Goal: Task Accomplishment & Management: Use online tool/utility

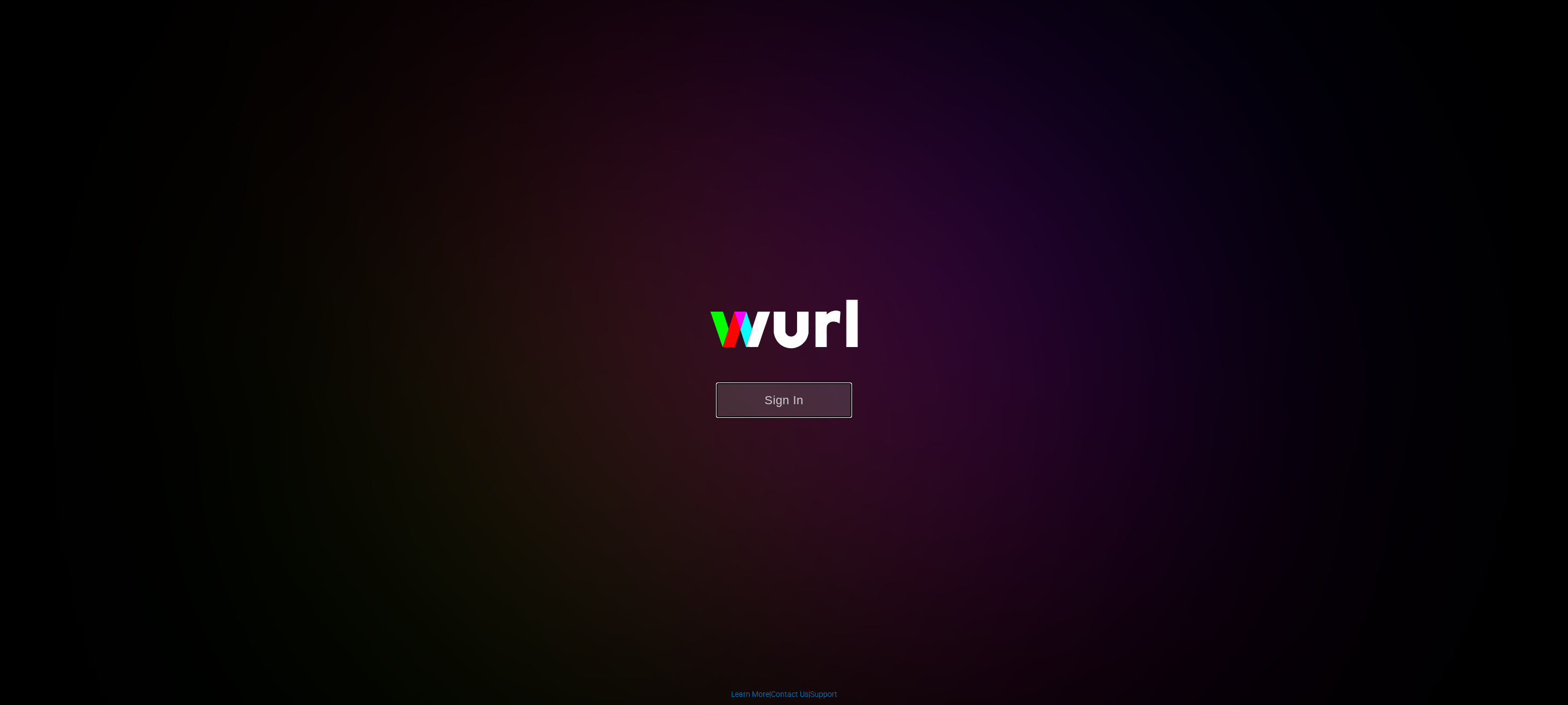
click at [829, 412] on button "Sign In" at bounding box center [784, 400] width 136 height 35
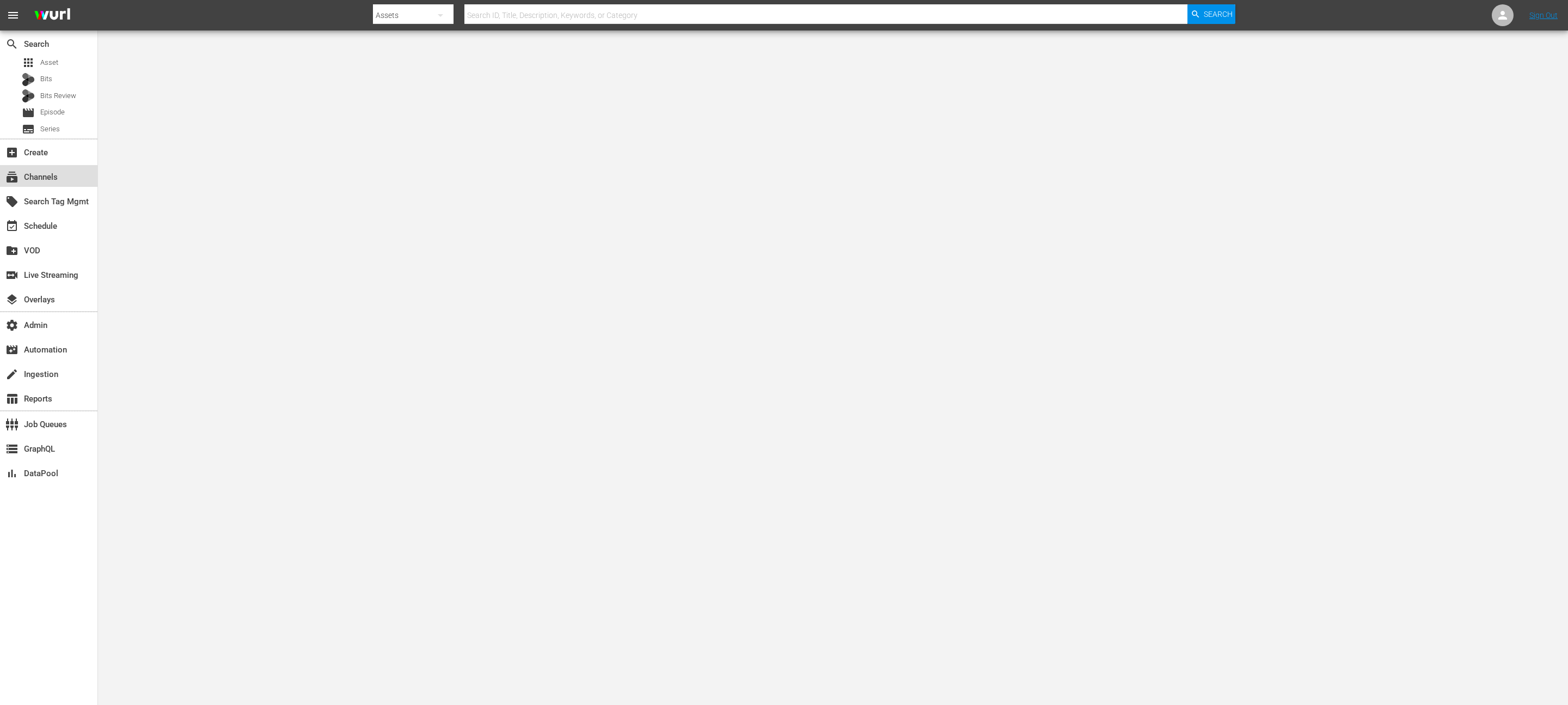
click at [19, 166] on div "subscriptions Channels" at bounding box center [49, 176] width 98 height 22
click at [498, 19] on input "text" at bounding box center [826, 15] width 723 height 26
type input "mansa"
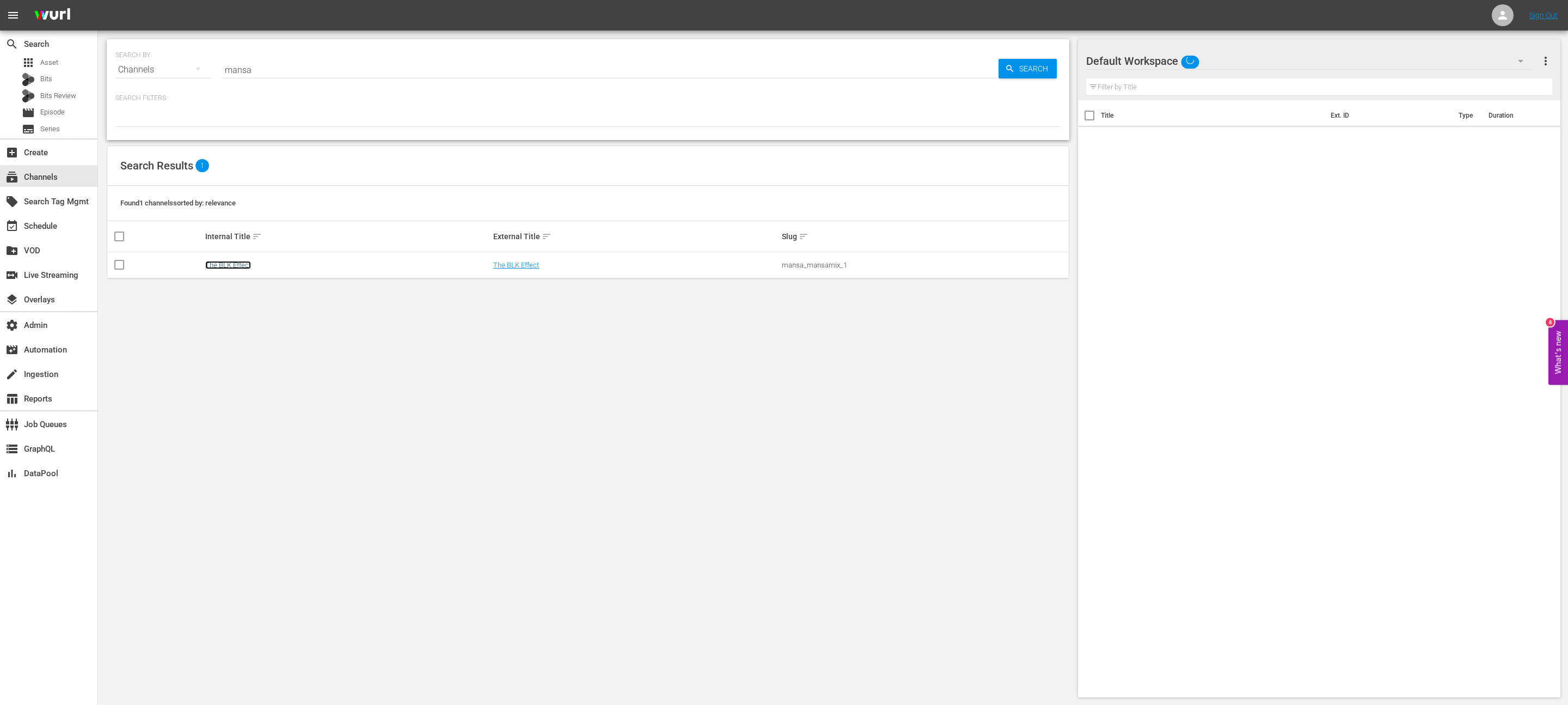
click at [229, 263] on link "The BLK Effect" at bounding box center [228, 265] width 46 height 8
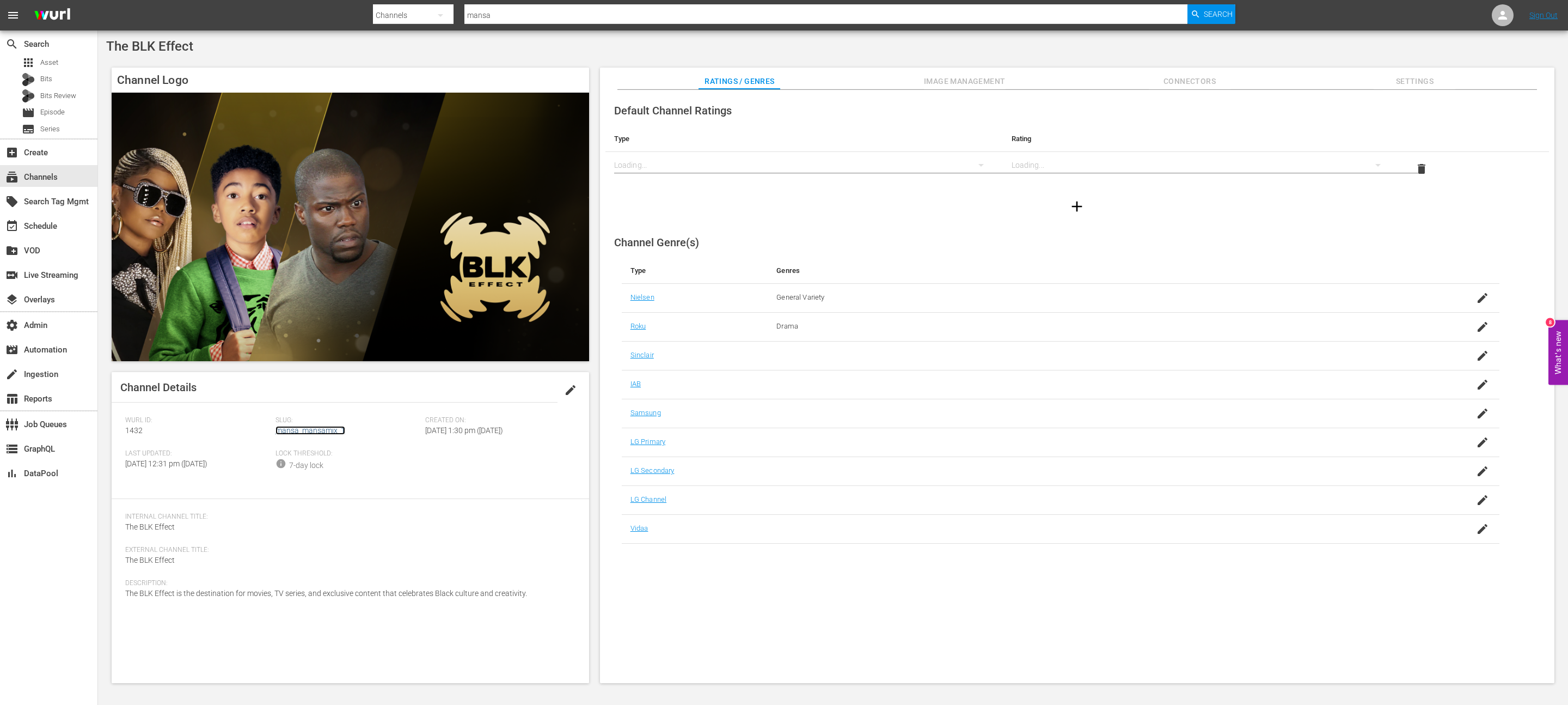
click at [331, 430] on link "mansa_mansamix_1" at bounding box center [310, 430] width 69 height 9
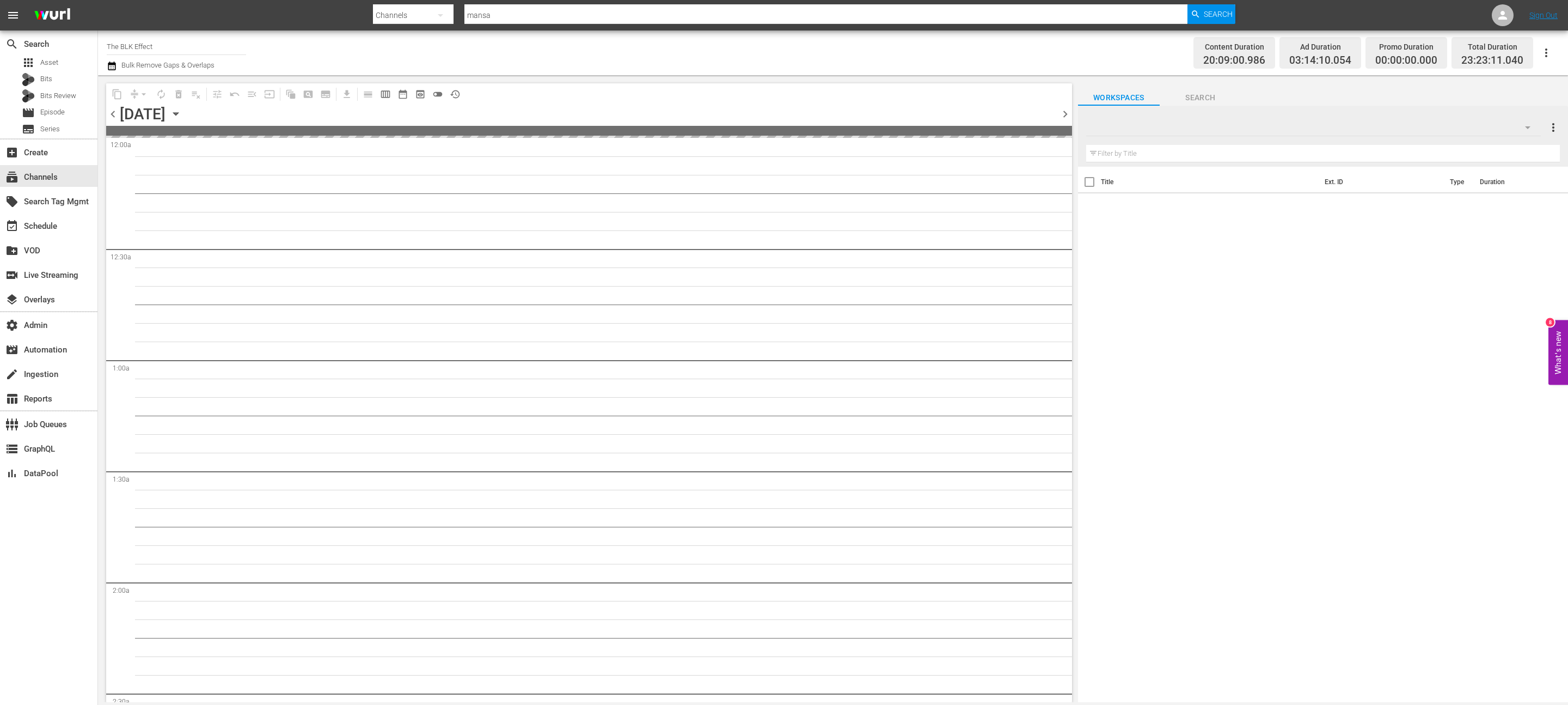
click at [178, 113] on icon "button" at bounding box center [175, 114] width 5 height 3
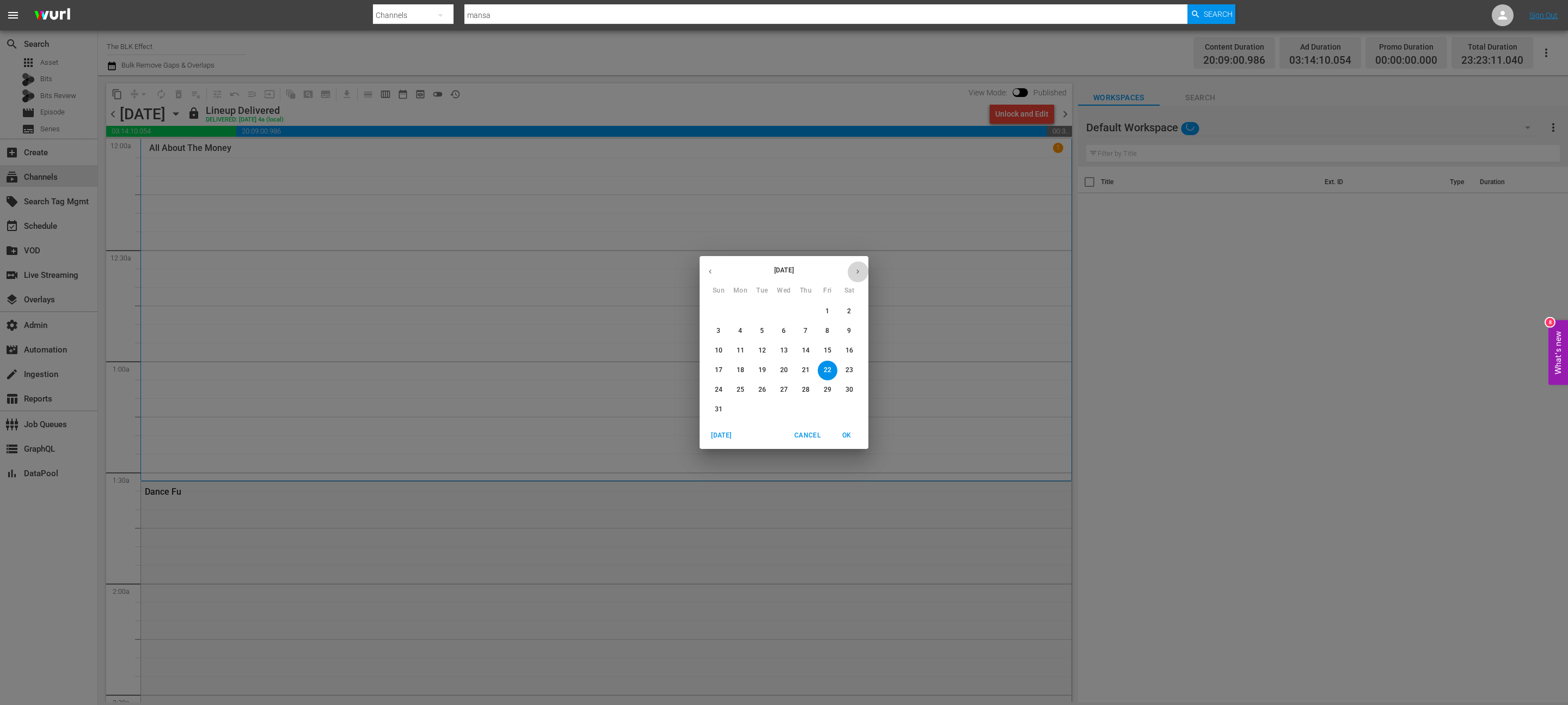
click at [859, 266] on button "button" at bounding box center [858, 271] width 21 height 22
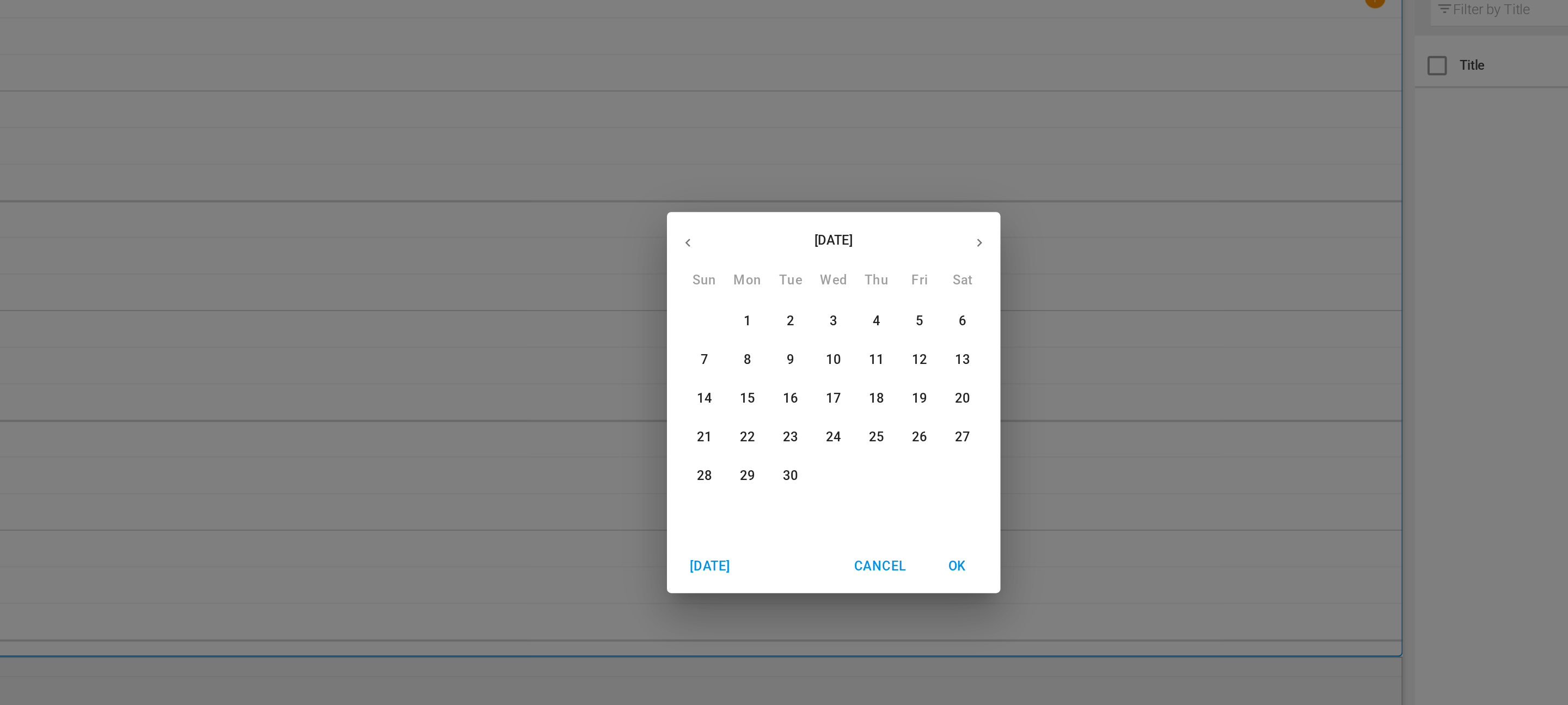
click at [709, 271] on icon "button" at bounding box center [710, 272] width 3 height 4
click at [722, 407] on p "31" at bounding box center [718, 409] width 8 height 9
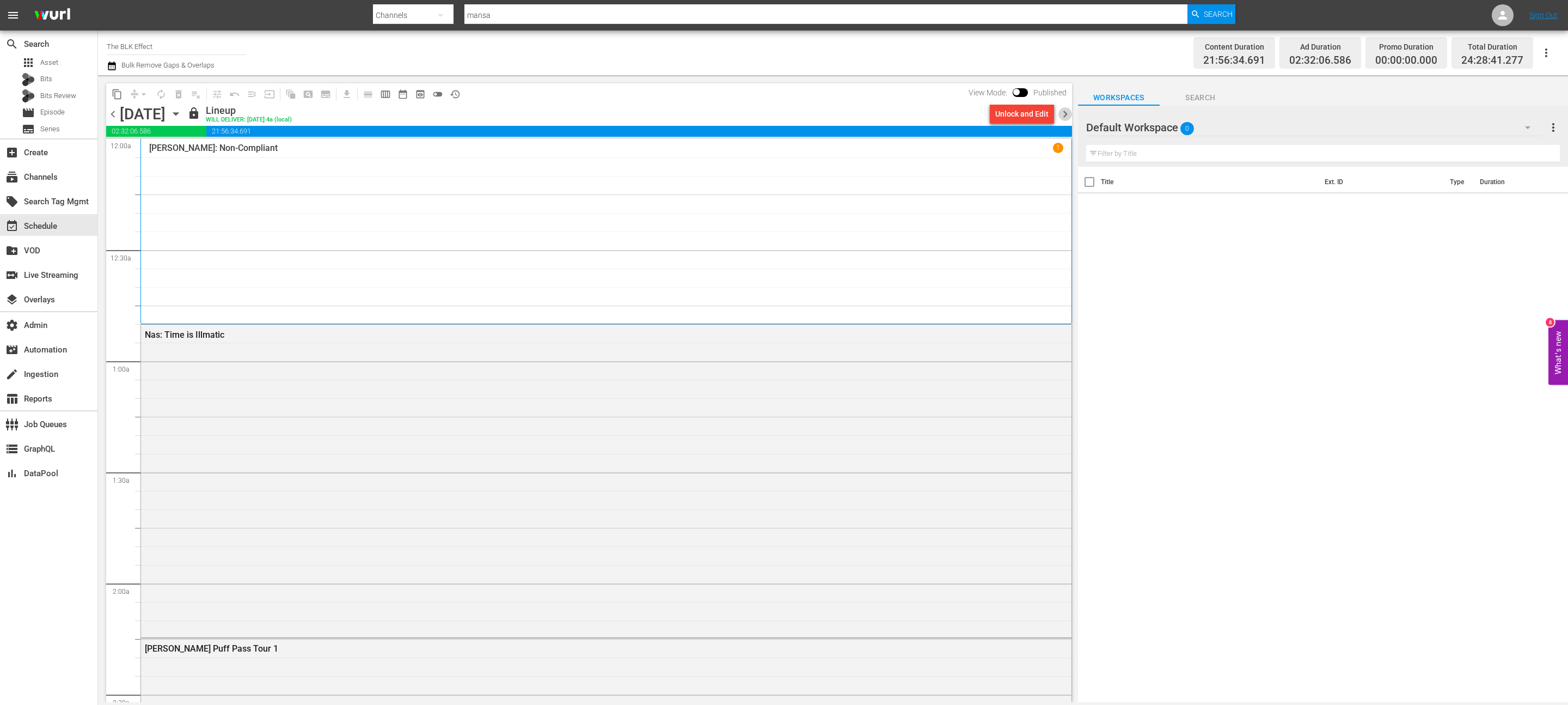
click at [1070, 113] on span "chevron_right" at bounding box center [1065, 114] width 14 height 14
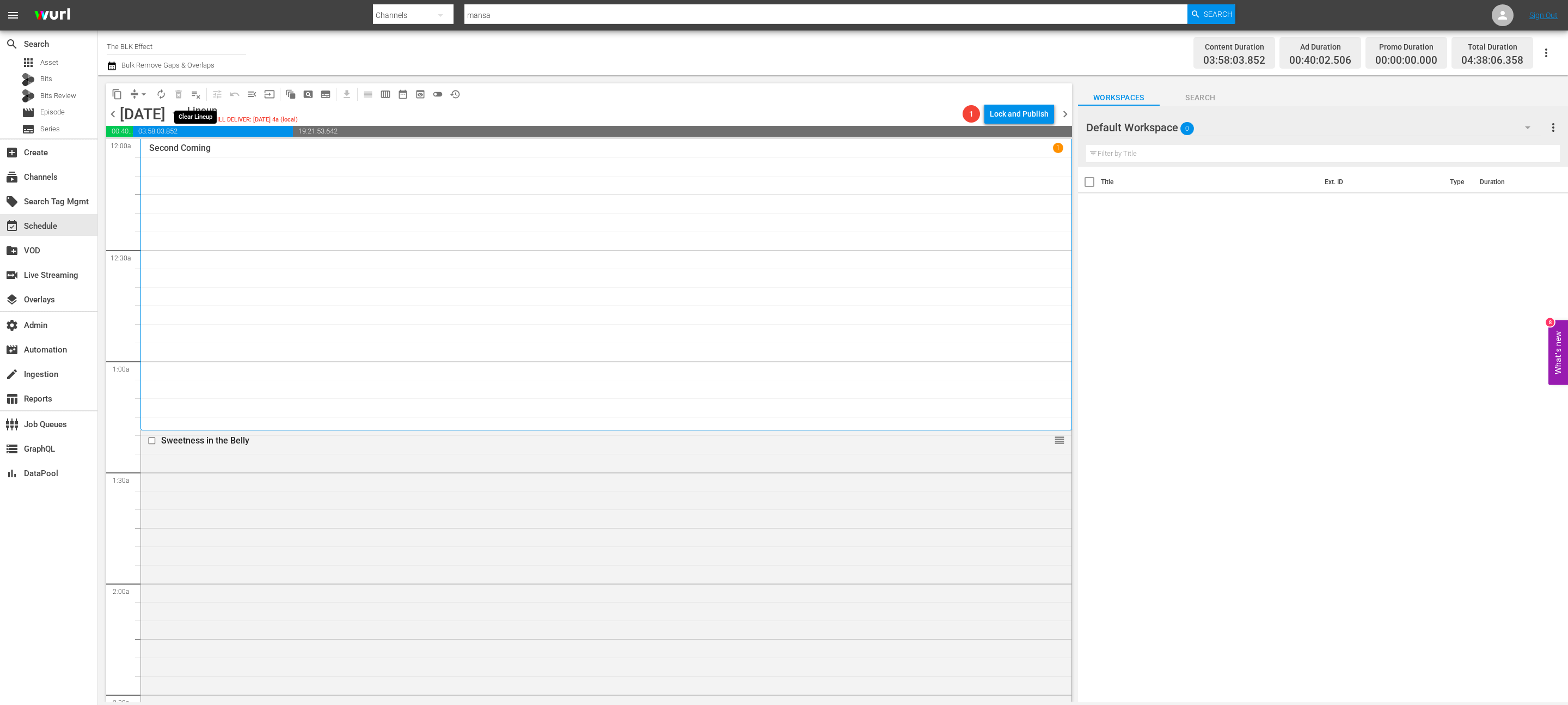
click at [192, 96] on span "playlist_remove_outlined" at bounding box center [196, 94] width 11 height 11
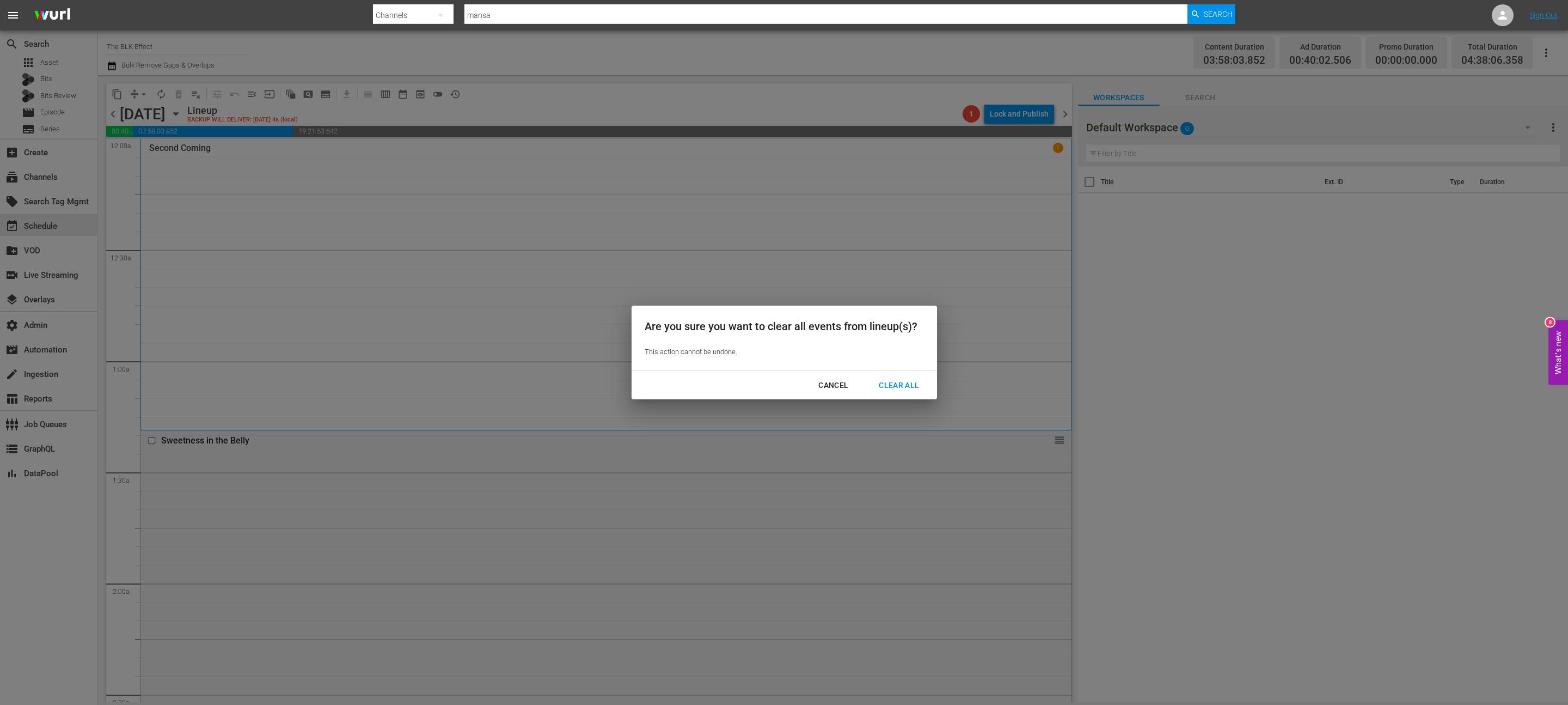
click at [893, 387] on div "Clear All" at bounding box center [899, 386] width 58 height 14
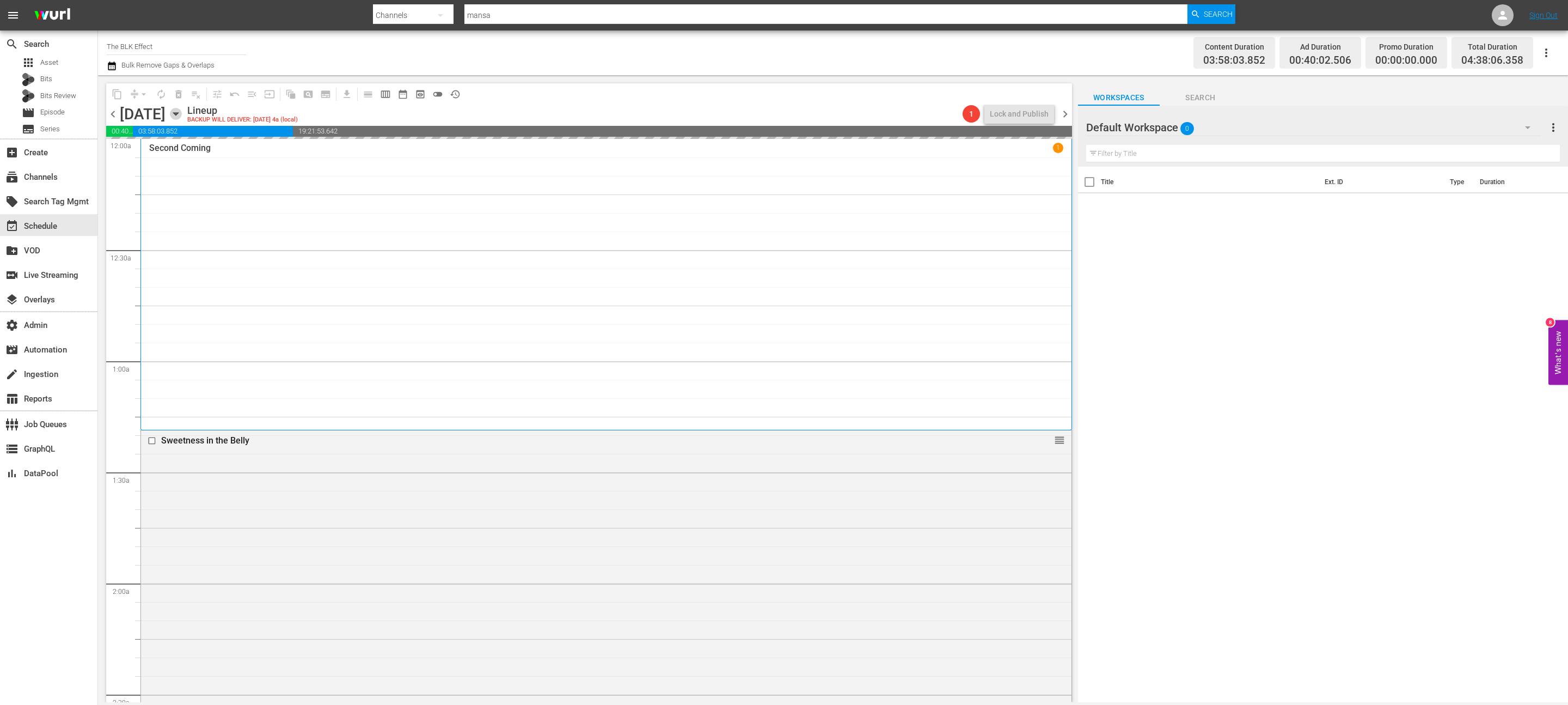
click at [182, 110] on icon "button" at bounding box center [175, 113] width 12 height 12
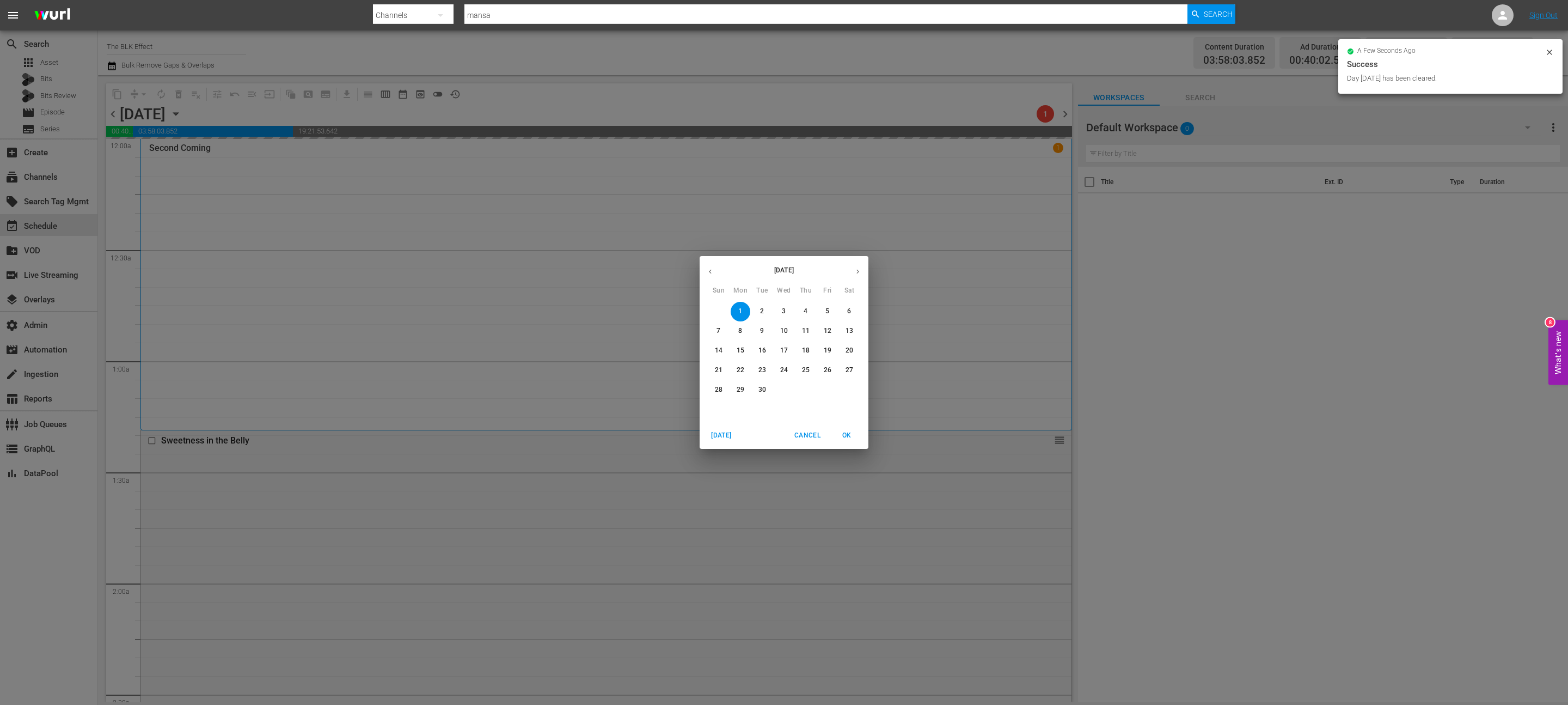
click at [706, 273] on icon "button" at bounding box center [710, 271] width 8 height 8
click at [741, 371] on p "18" at bounding box center [740, 370] width 8 height 9
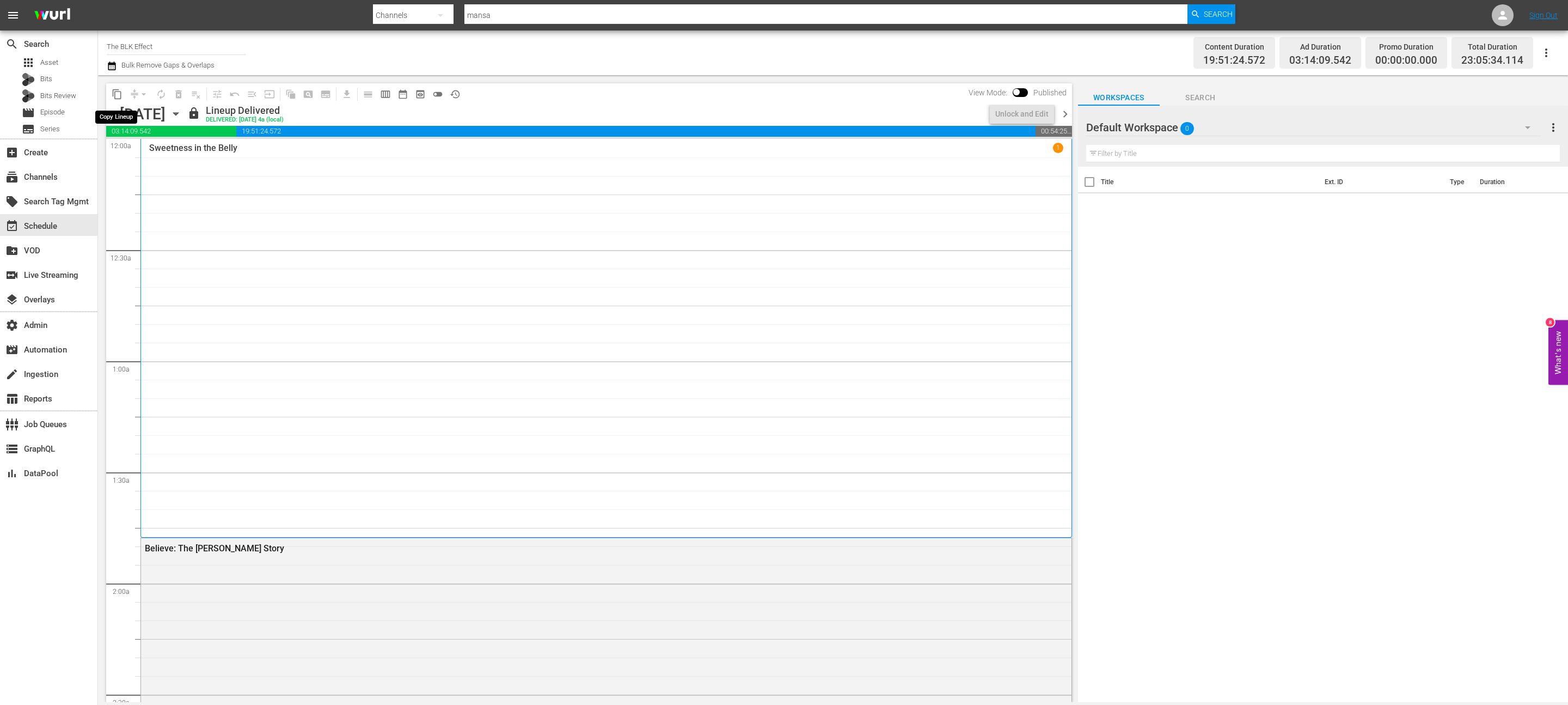
click at [119, 95] on span "content_copy" at bounding box center [117, 94] width 11 height 11
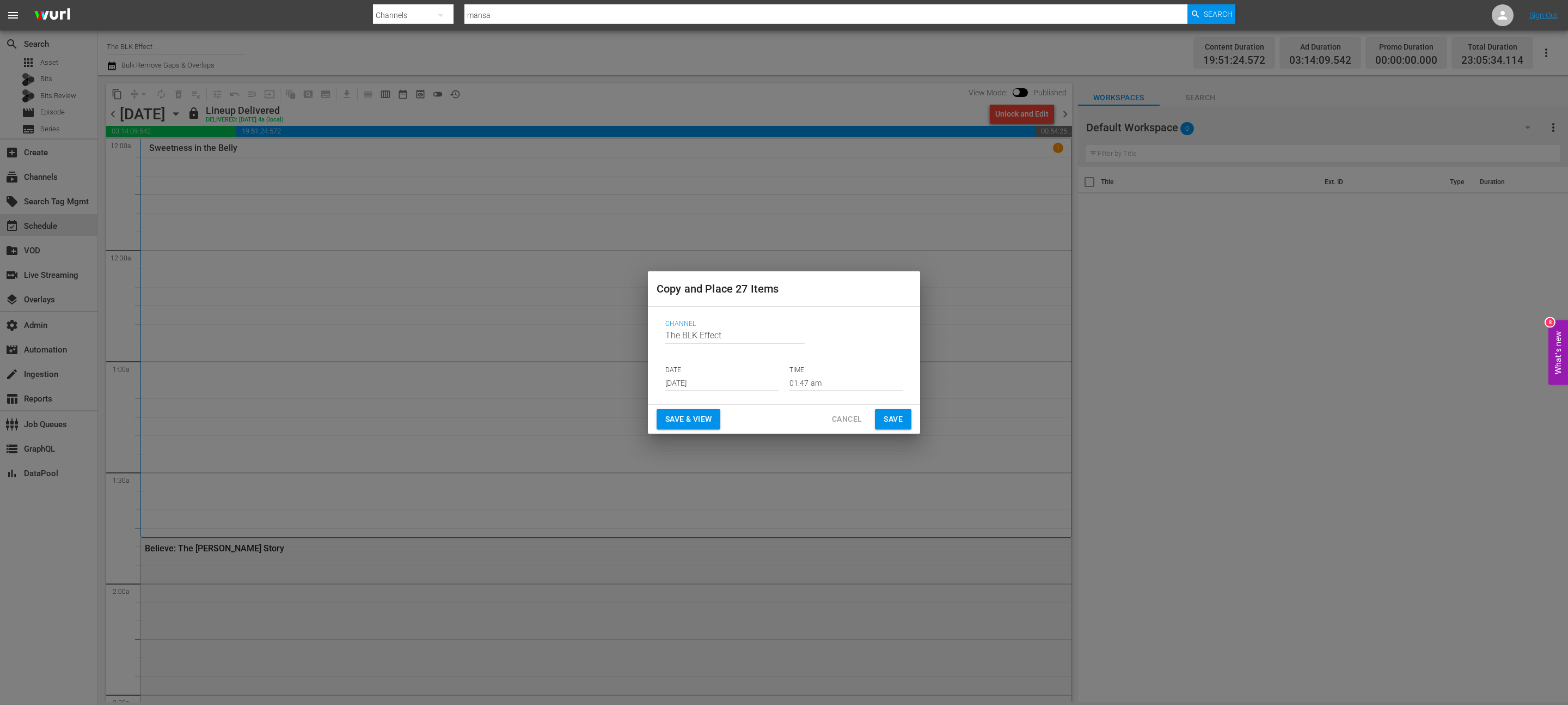
click at [725, 384] on input "[DATE]" at bounding box center [721, 383] width 113 height 17
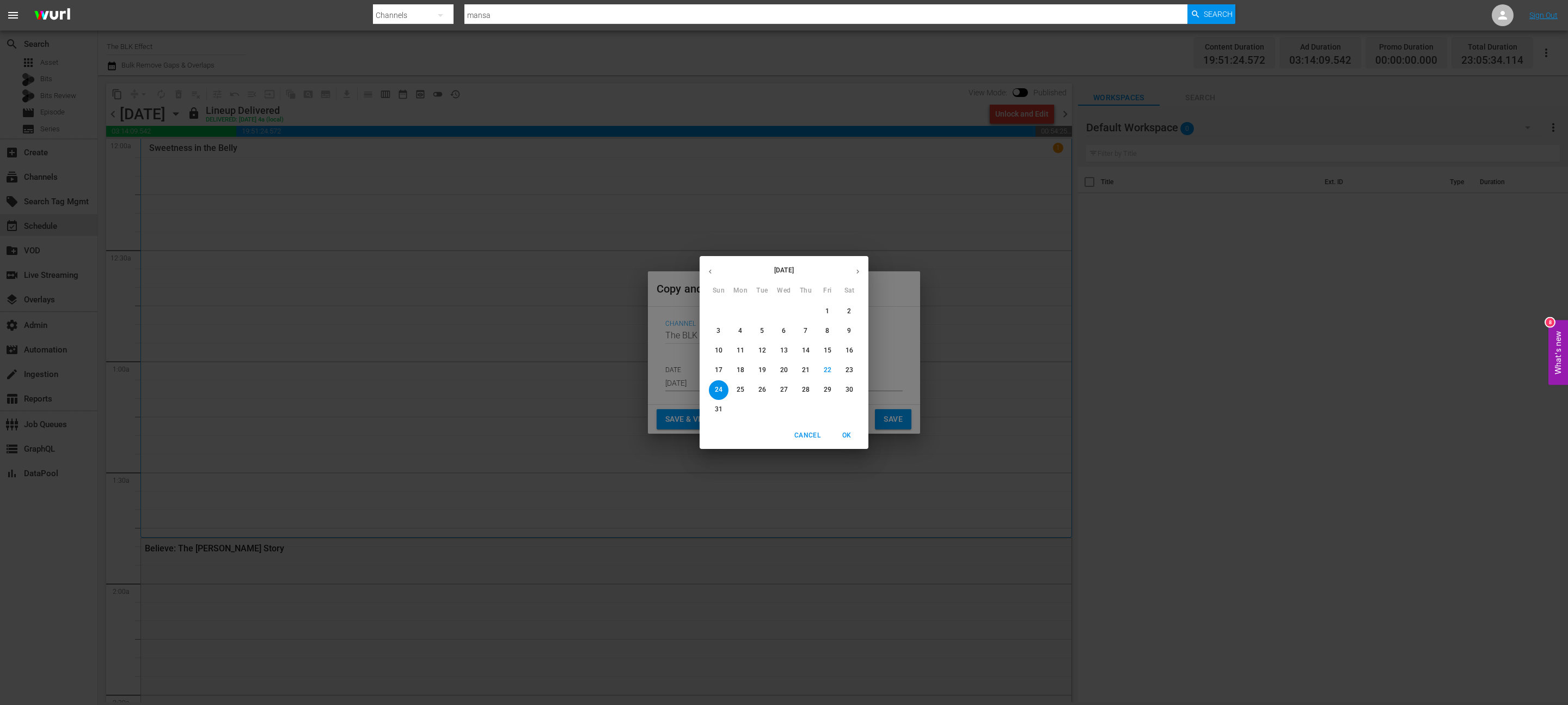
click at [863, 268] on button "button" at bounding box center [858, 271] width 21 height 22
click at [737, 309] on span "1" at bounding box center [741, 311] width 19 height 9
type input "[DATE]"
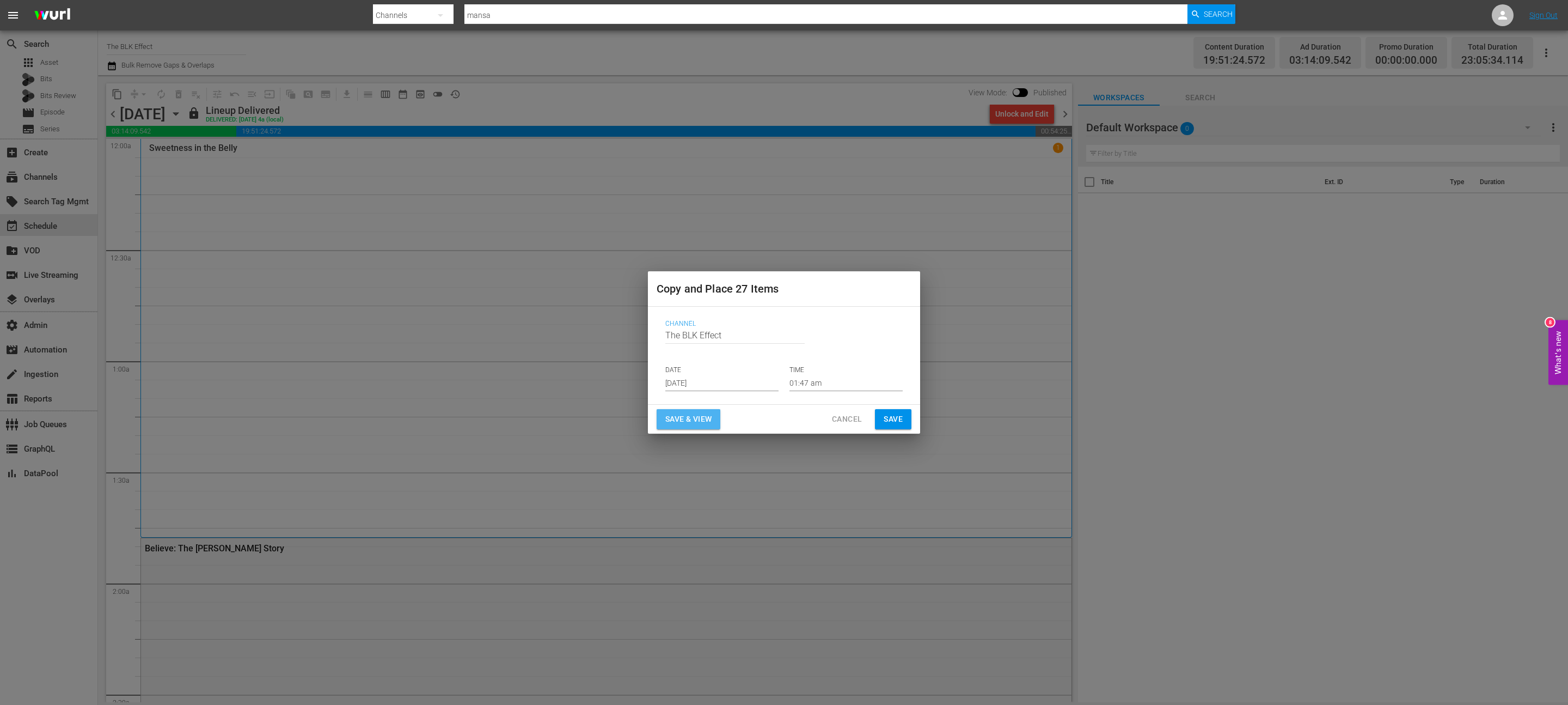
click at [701, 413] on span "Save & View" at bounding box center [688, 419] width 46 height 14
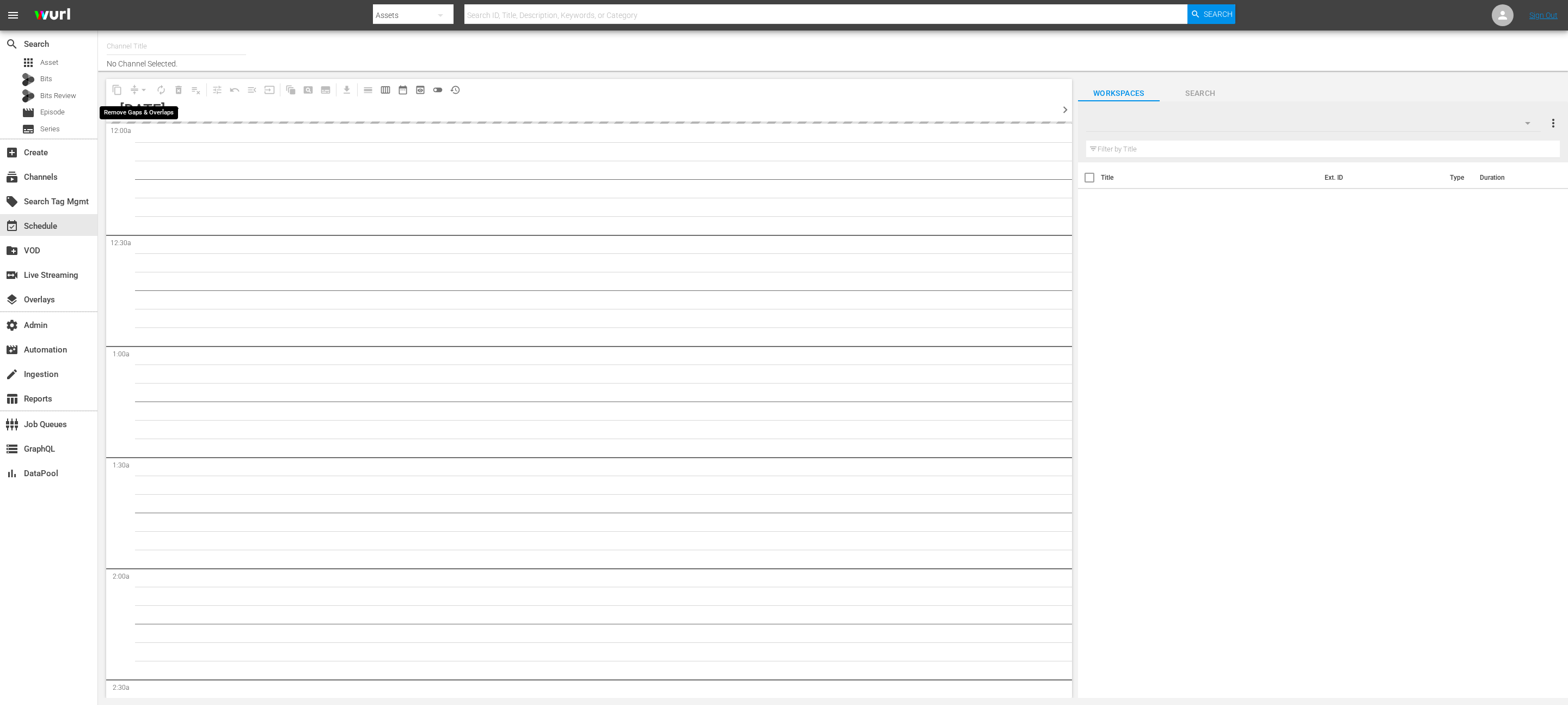
type input "The BLK Effect (1432)"
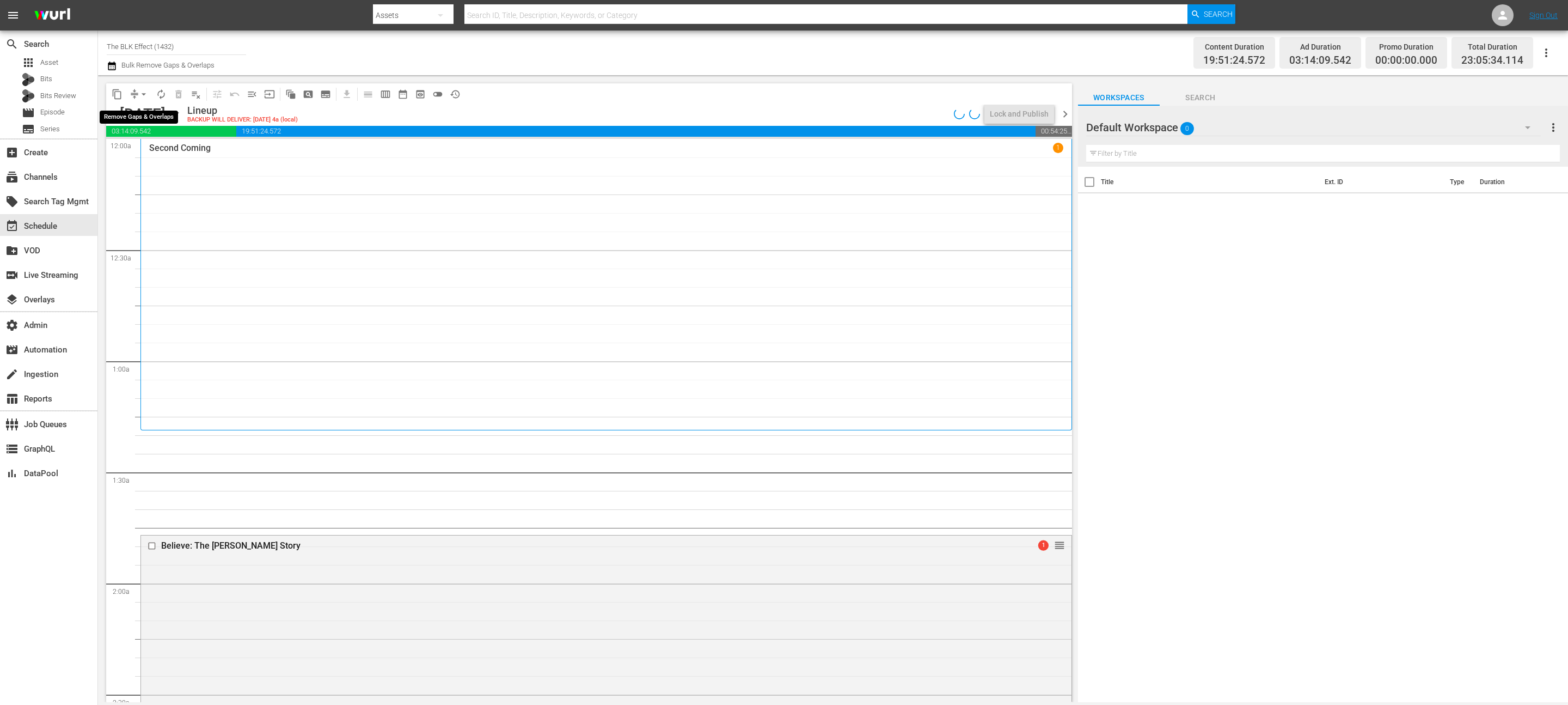
click at [145, 95] on span "arrow_drop_down" at bounding box center [144, 94] width 11 height 11
click at [155, 148] on li "Align to End of Previous Day" at bounding box center [144, 152] width 114 height 18
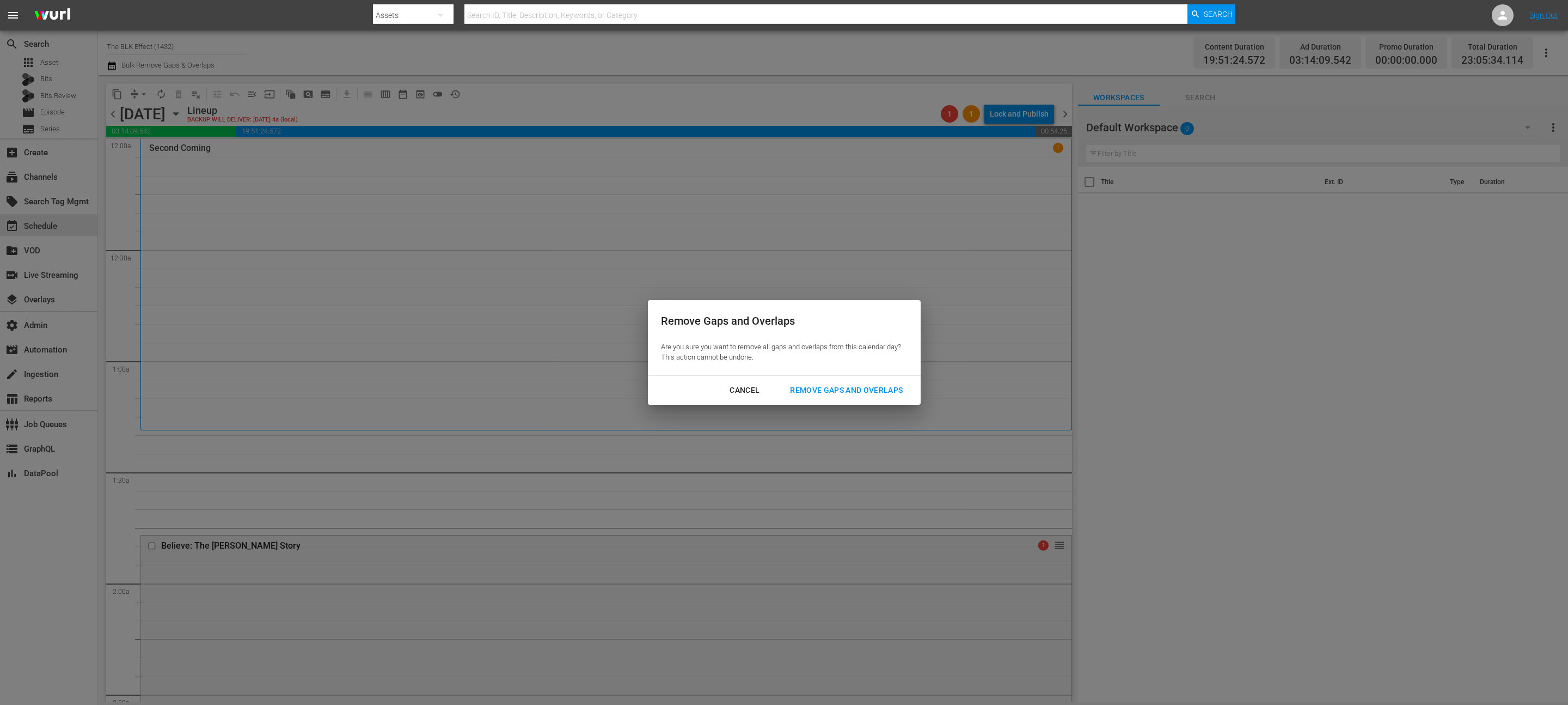
click at [809, 381] on button "Remove Gaps and Overlaps" at bounding box center [846, 390] width 139 height 20
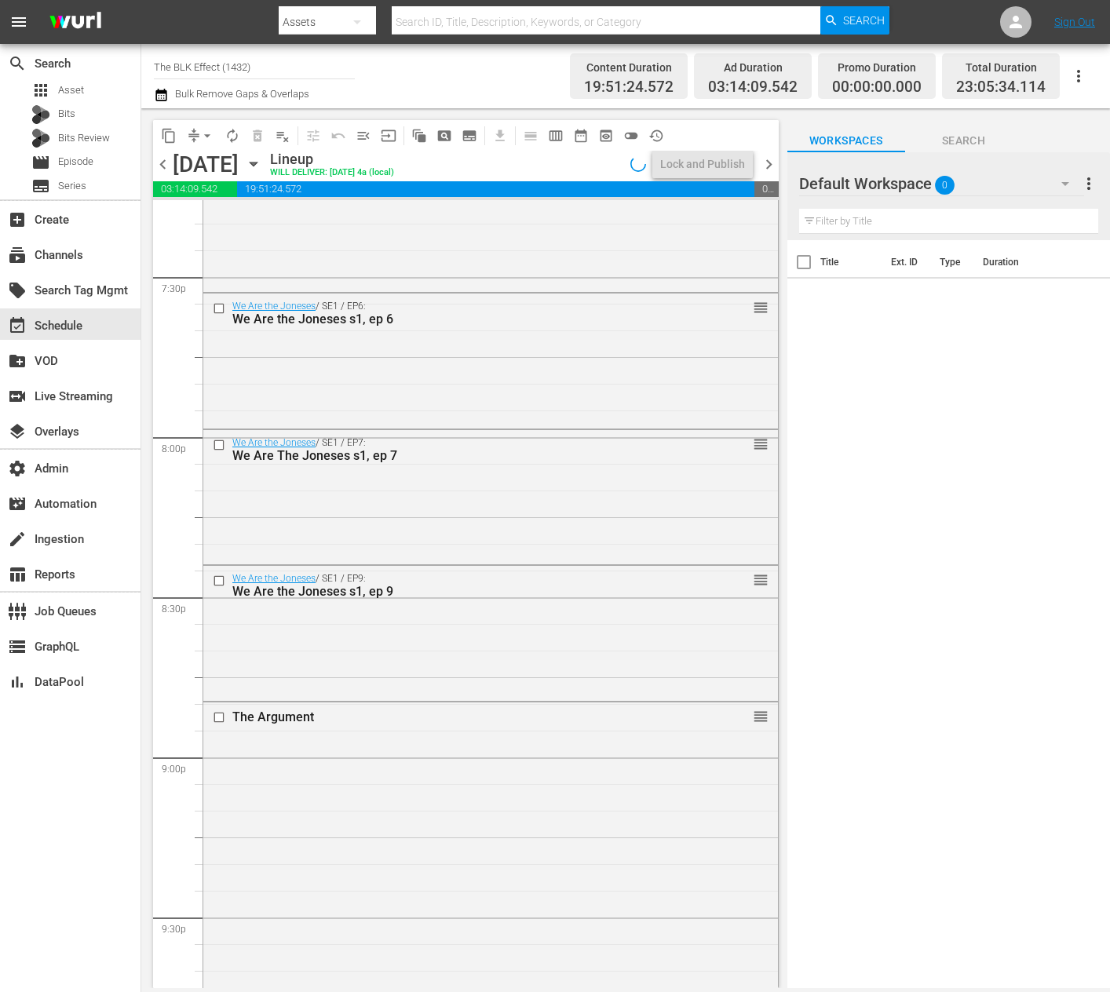
scroll to position [7028, 0]
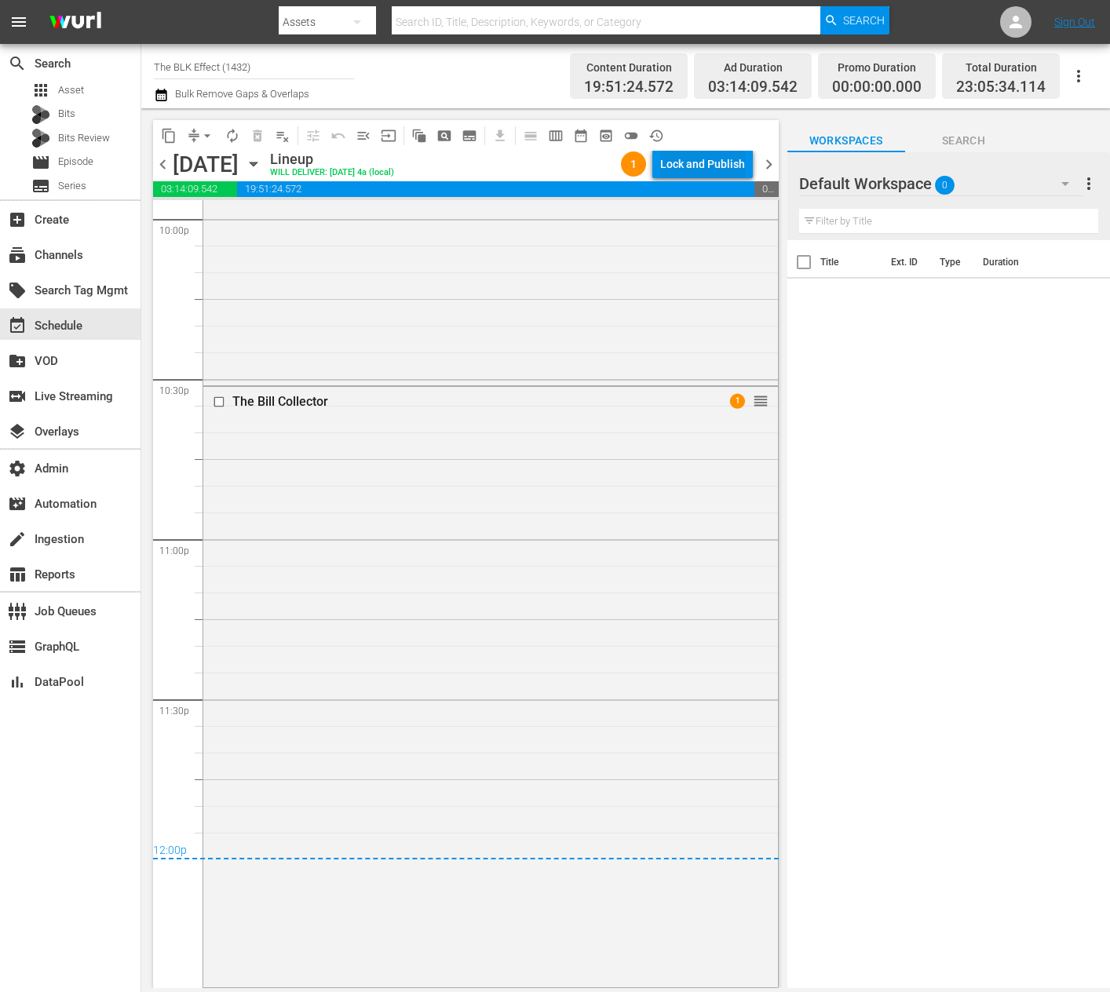
click at [714, 167] on div "Lock and Publish" at bounding box center [702, 164] width 85 height 28
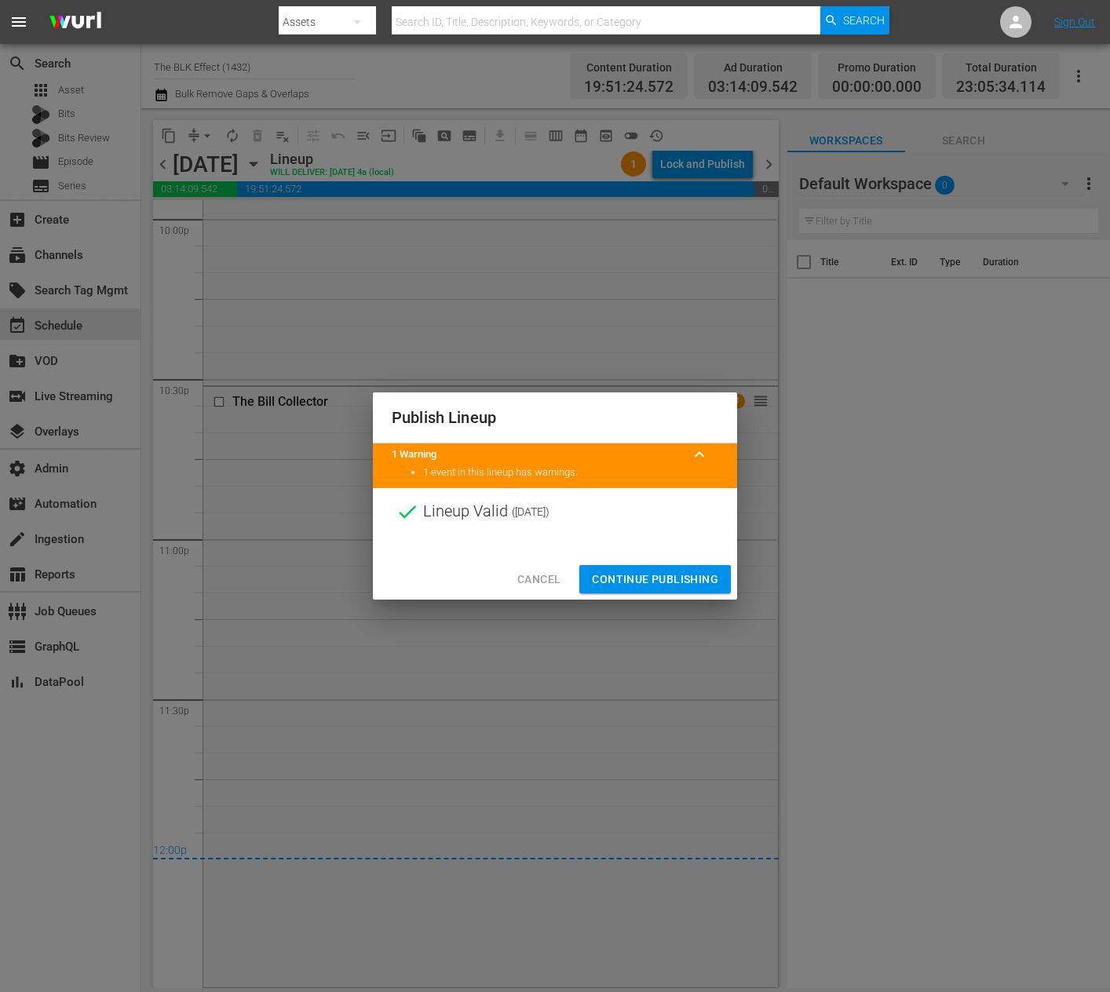
click at [650, 582] on span "Continue Publishing" at bounding box center [655, 580] width 126 height 20
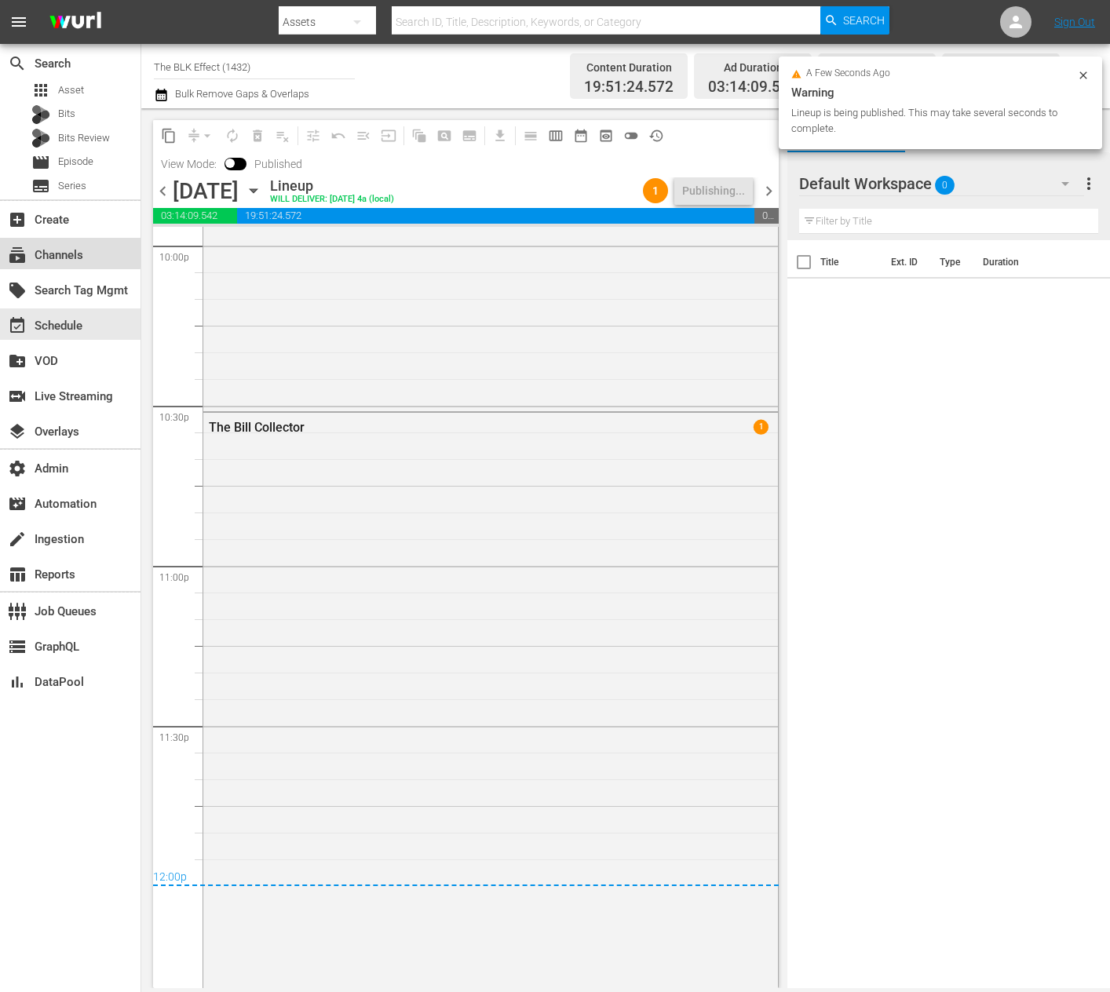
click at [39, 250] on div "subscriptions Channels" at bounding box center [44, 253] width 88 height 14
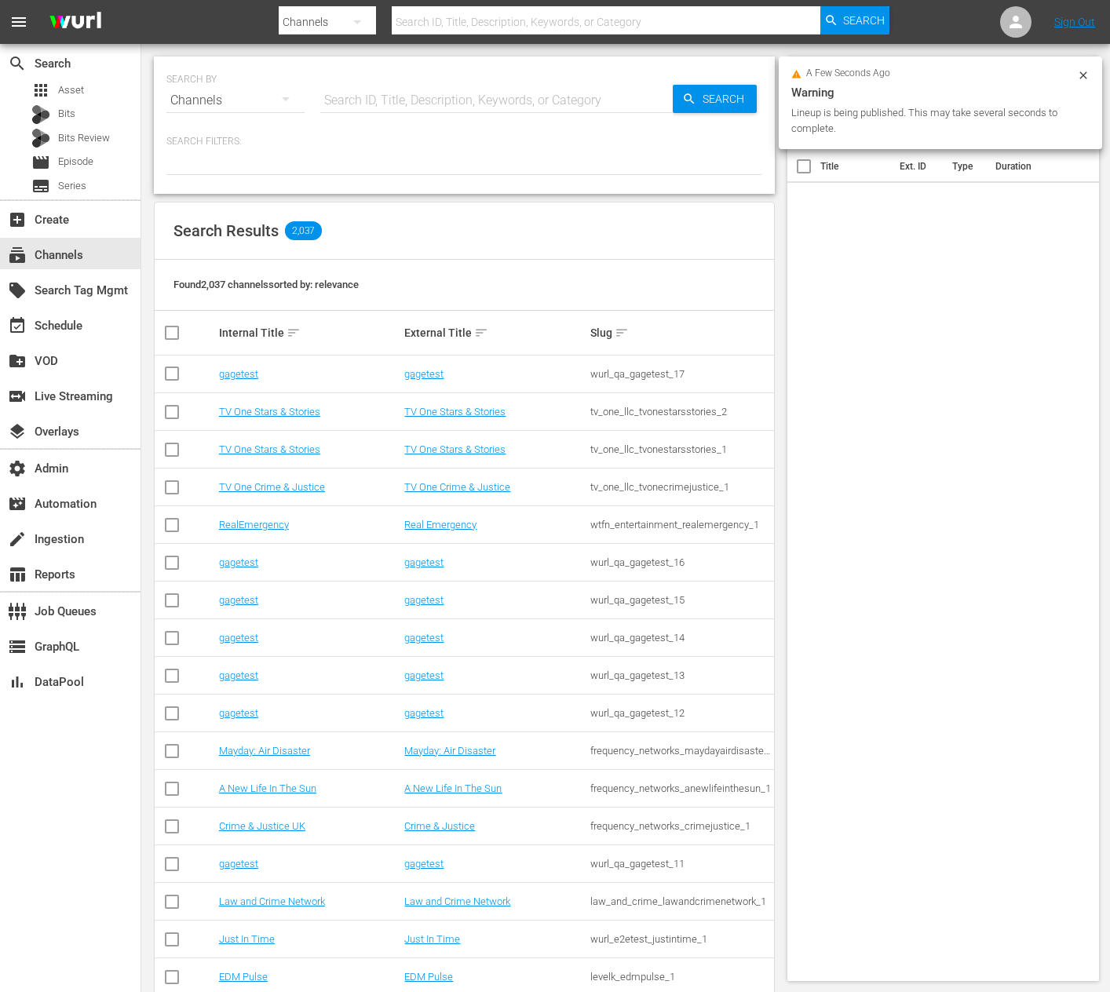
drag, startPoint x: 455, startPoint y: 21, endPoint x: 457, endPoint y: 9, distance: 12.0
click at [455, 21] on input "text" at bounding box center [606, 22] width 429 height 38
type input "icon"
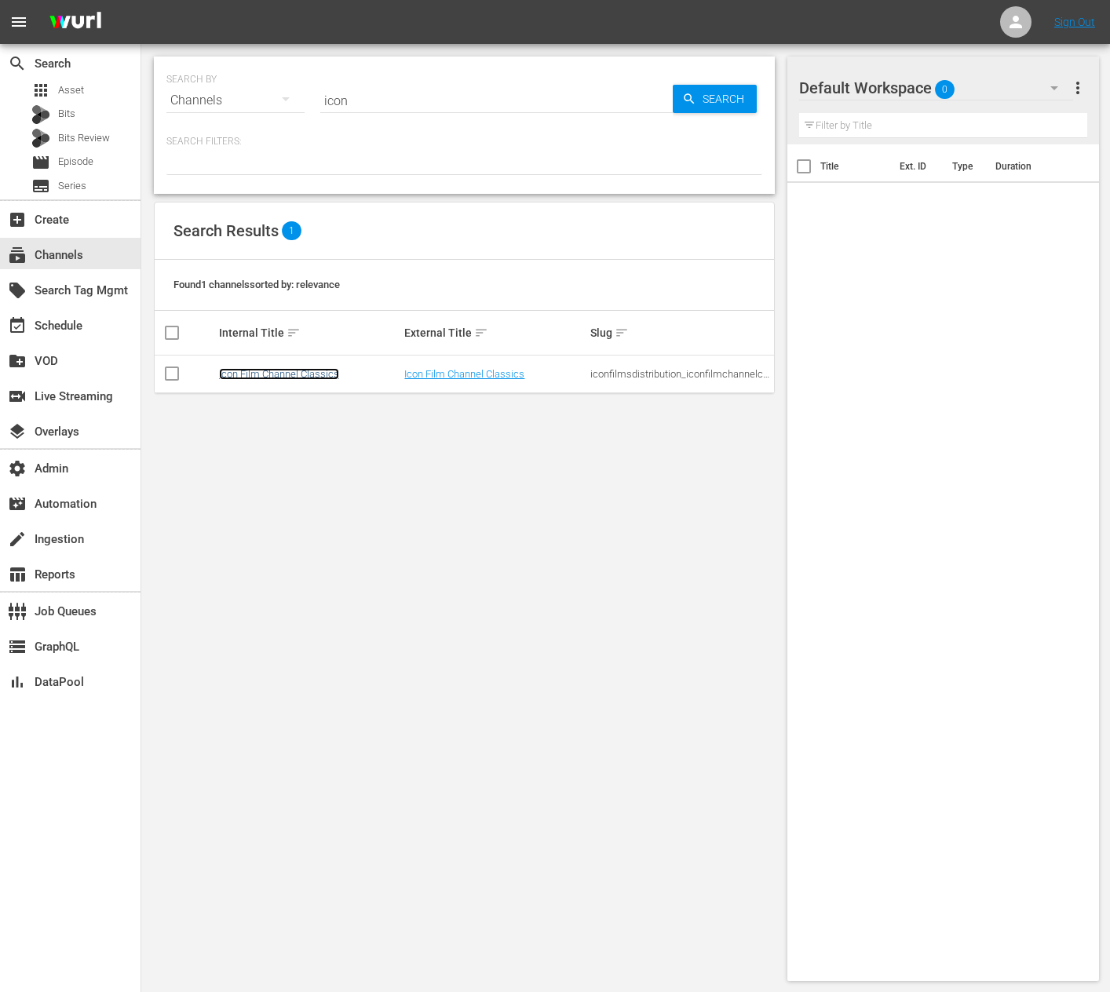
click at [288, 375] on link "Icon Film Channel Classics" at bounding box center [279, 374] width 120 height 12
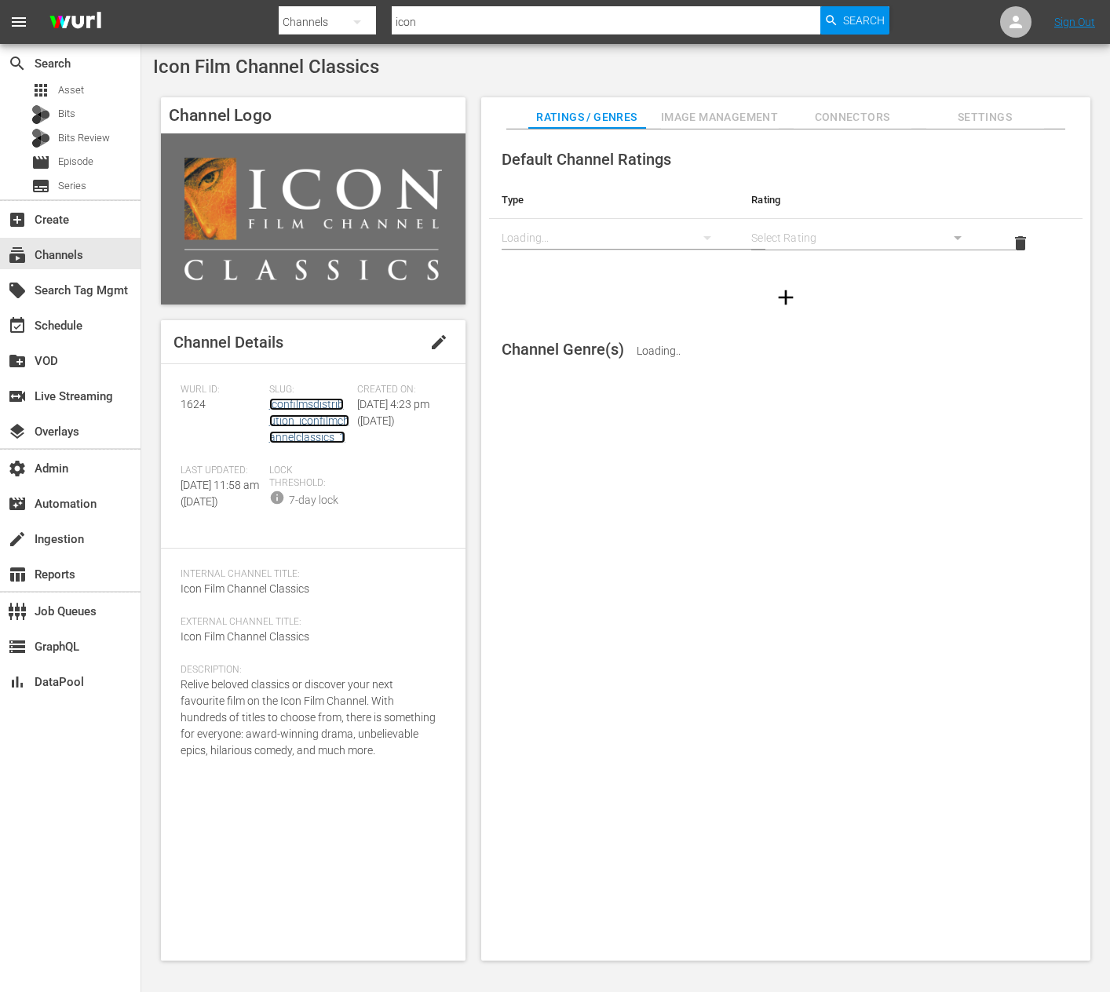
click at [290, 410] on link "iconfilmsdistribution_iconfilmchannelclassics_1" at bounding box center [309, 421] width 80 height 46
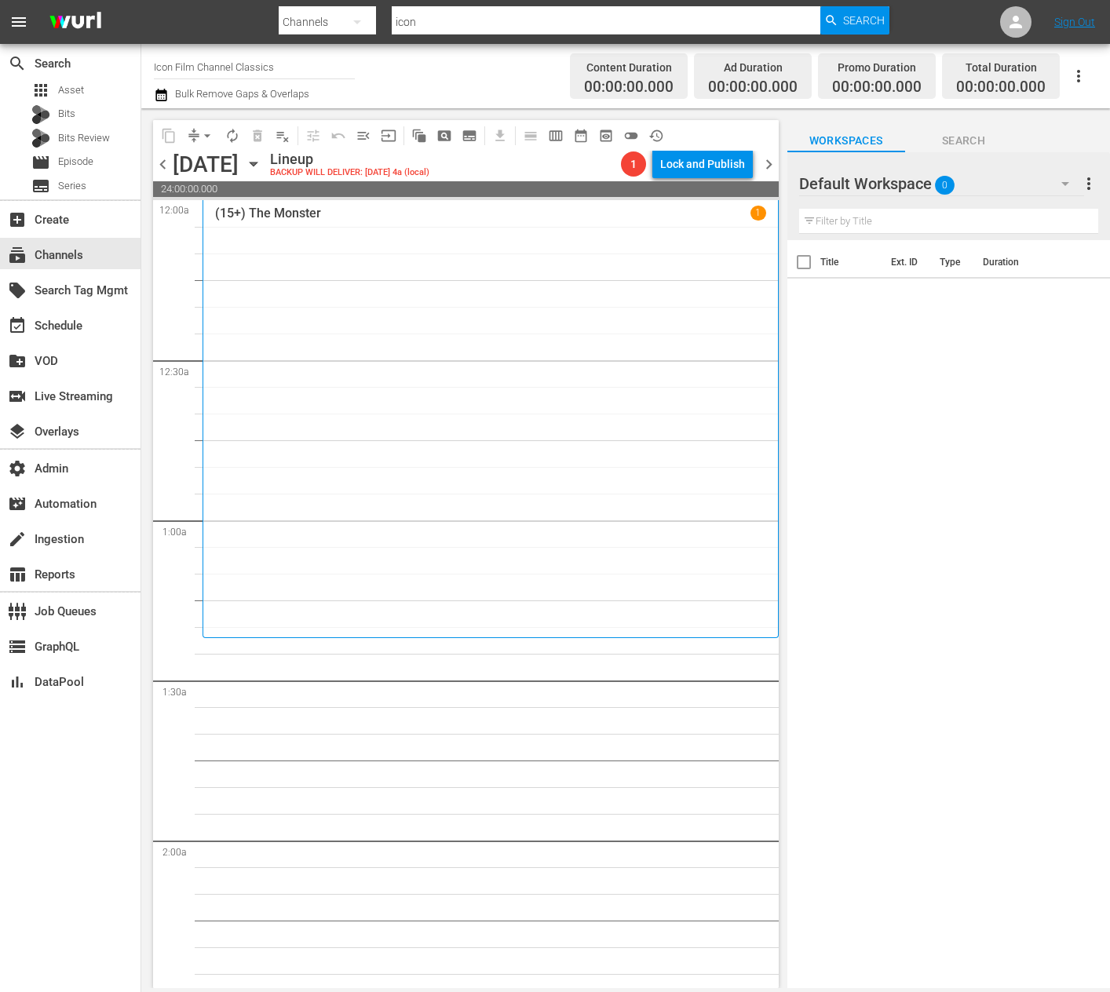
click at [262, 165] on icon "button" at bounding box center [253, 163] width 17 height 17
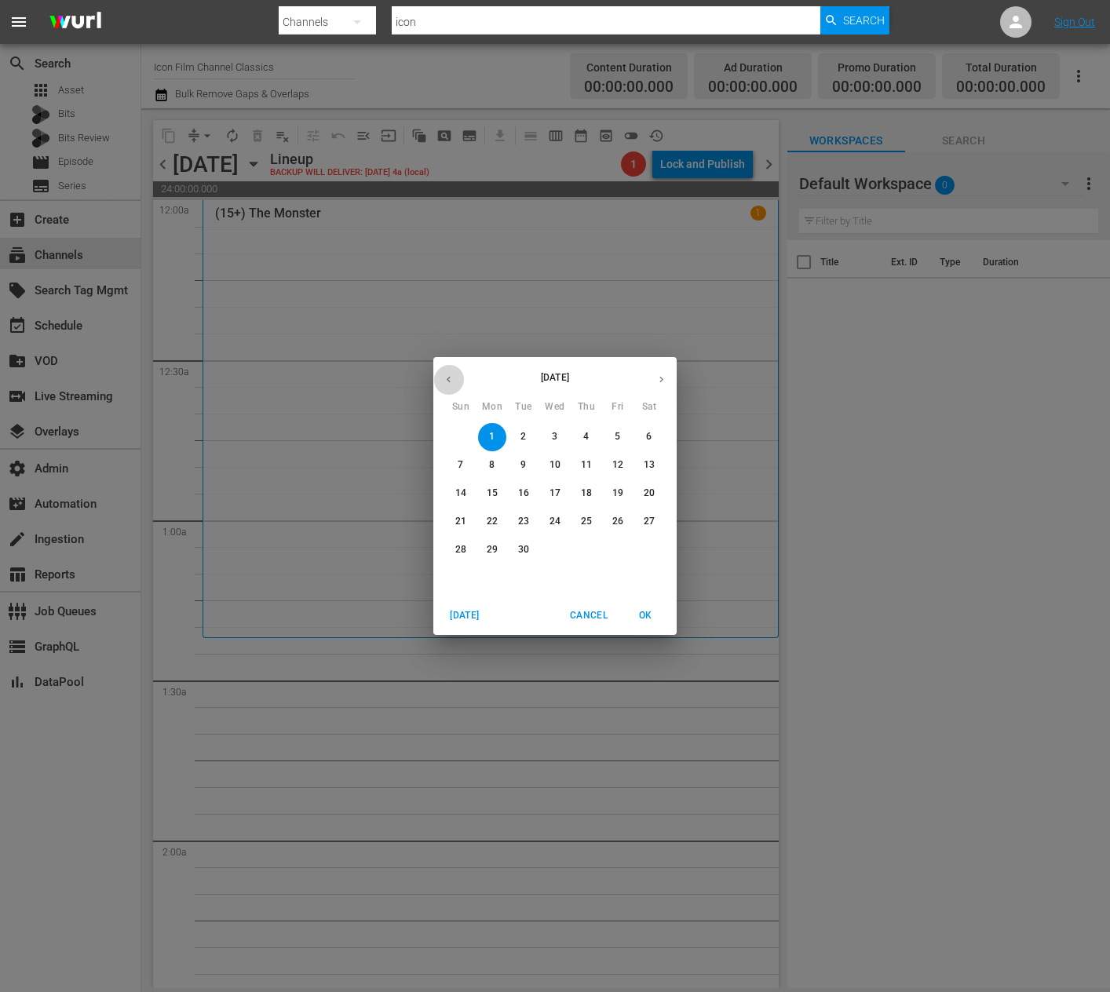
click at [447, 385] on button "button" at bounding box center [448, 379] width 31 height 31
click at [495, 525] on p "18" at bounding box center [492, 521] width 11 height 13
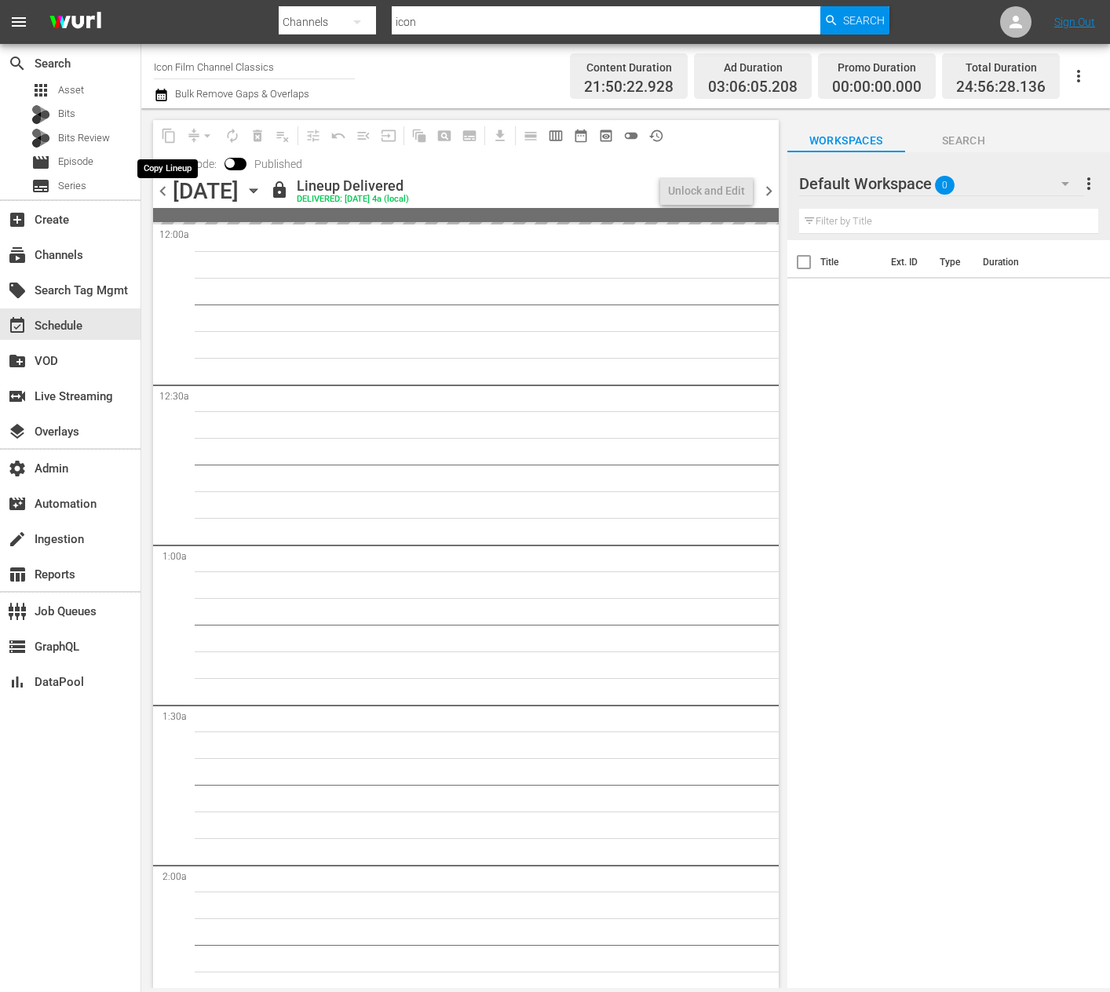
click at [170, 138] on span "content_copy" at bounding box center [168, 135] width 25 height 25
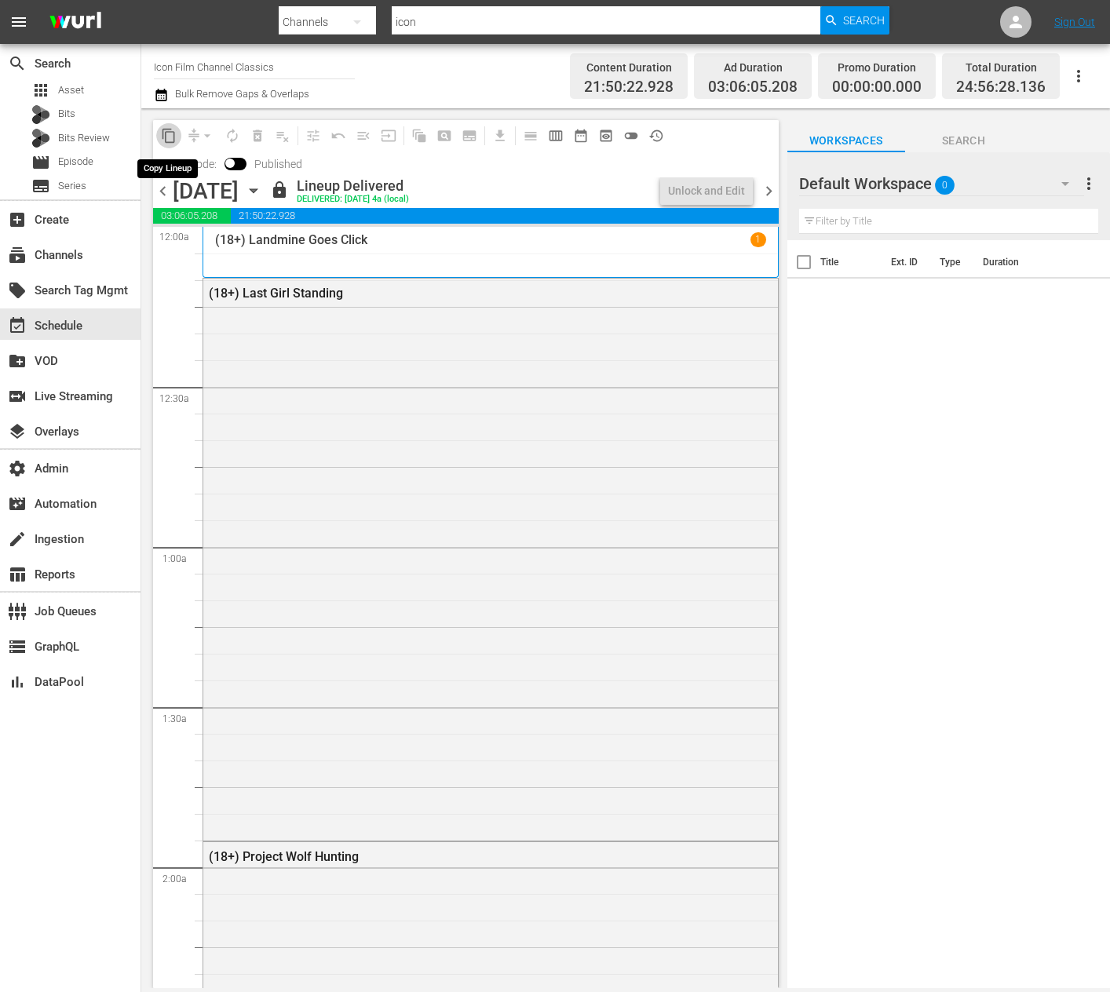
click at [170, 138] on span "content_copy" at bounding box center [169, 136] width 16 height 16
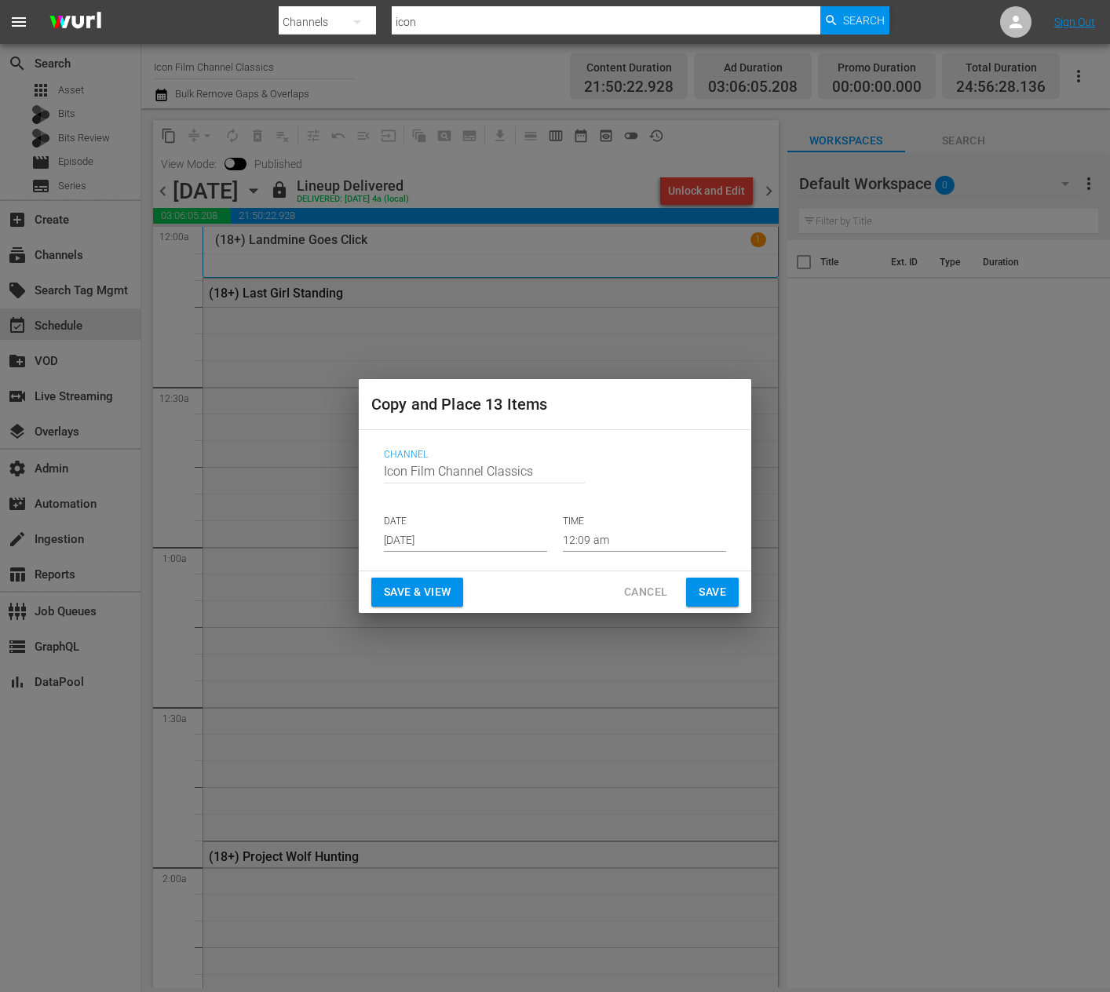
click at [409, 548] on input "[DATE]" at bounding box center [465, 540] width 163 height 24
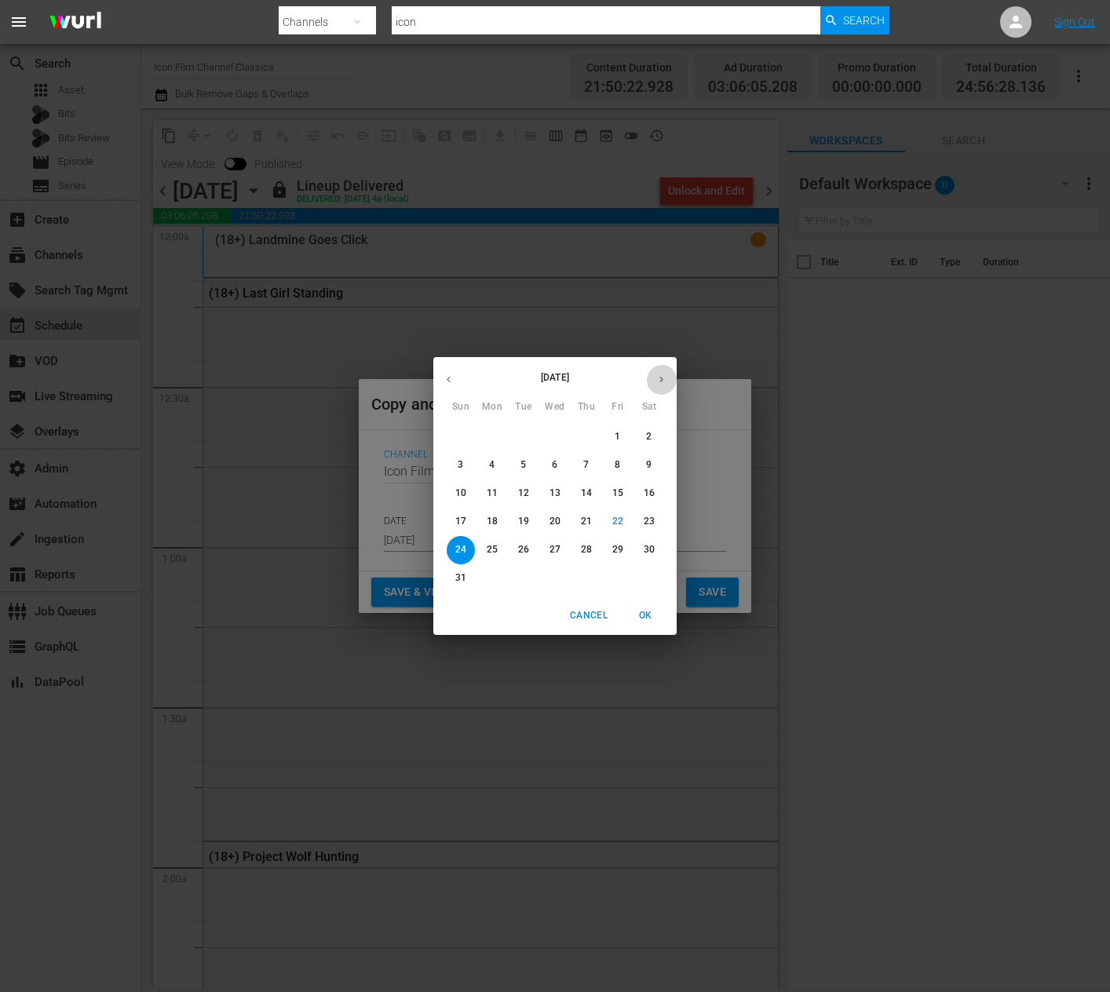
click at [670, 382] on button "button" at bounding box center [661, 379] width 31 height 31
click at [501, 433] on span "1" at bounding box center [492, 436] width 28 height 13
type input "[DATE]"
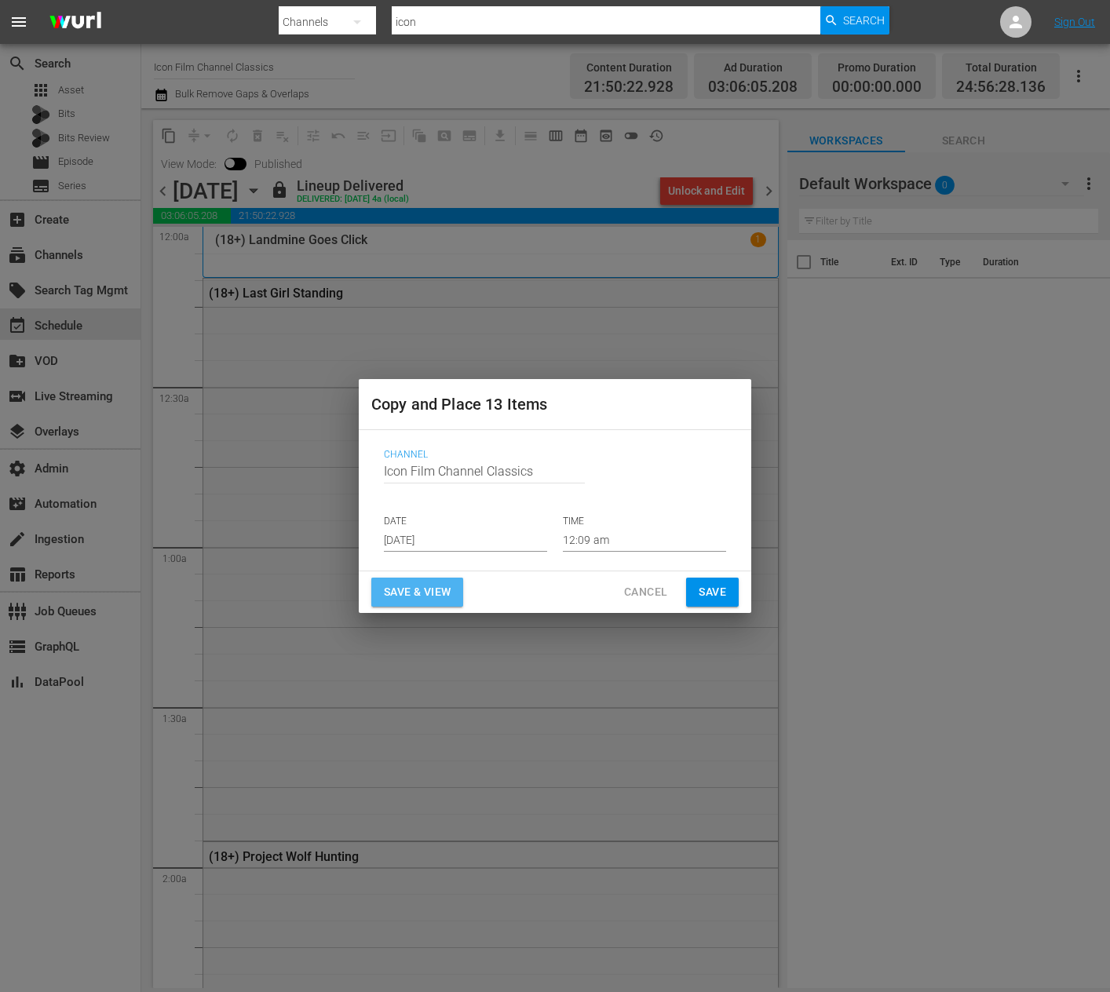
click at [405, 588] on span "Save & View" at bounding box center [417, 593] width 67 height 20
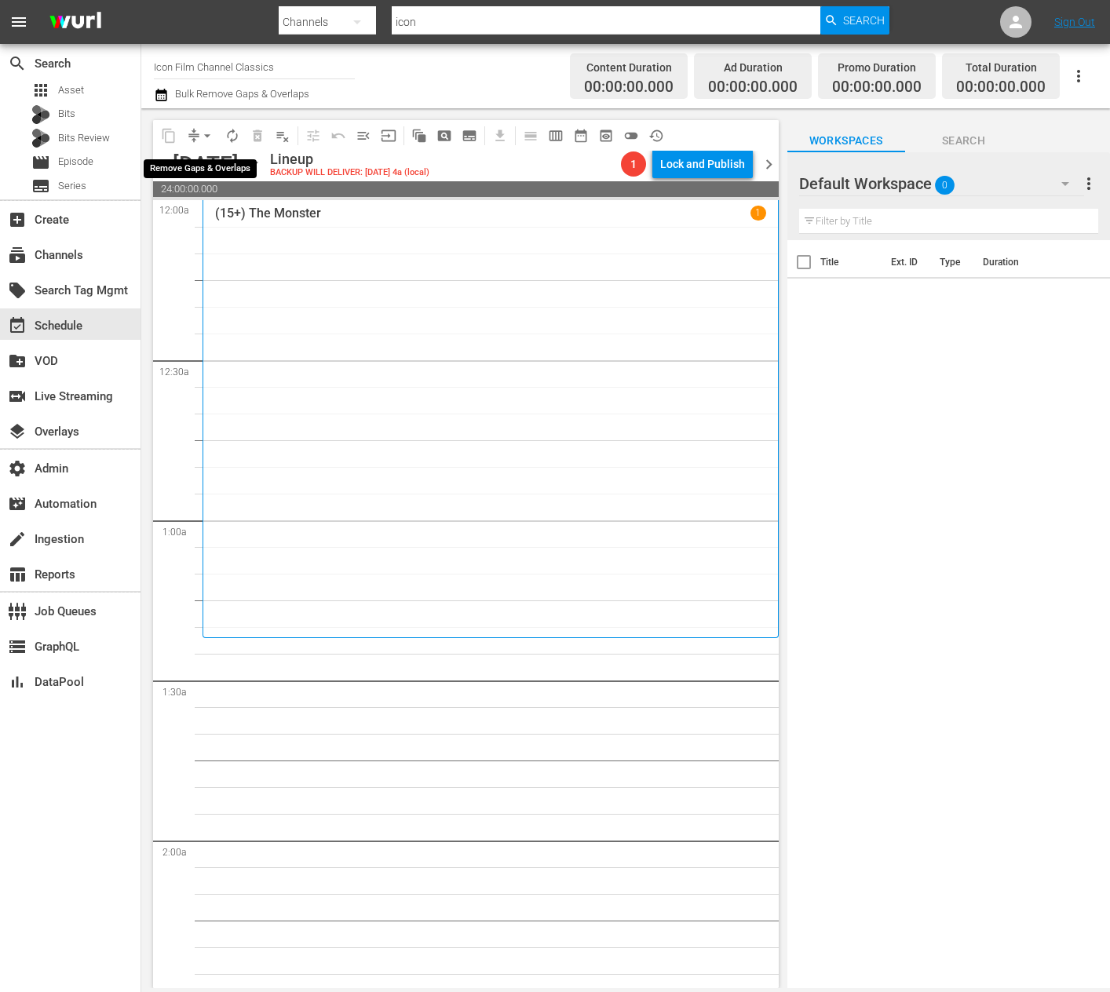
click at [214, 137] on span "arrow_drop_down" at bounding box center [207, 136] width 16 height 16
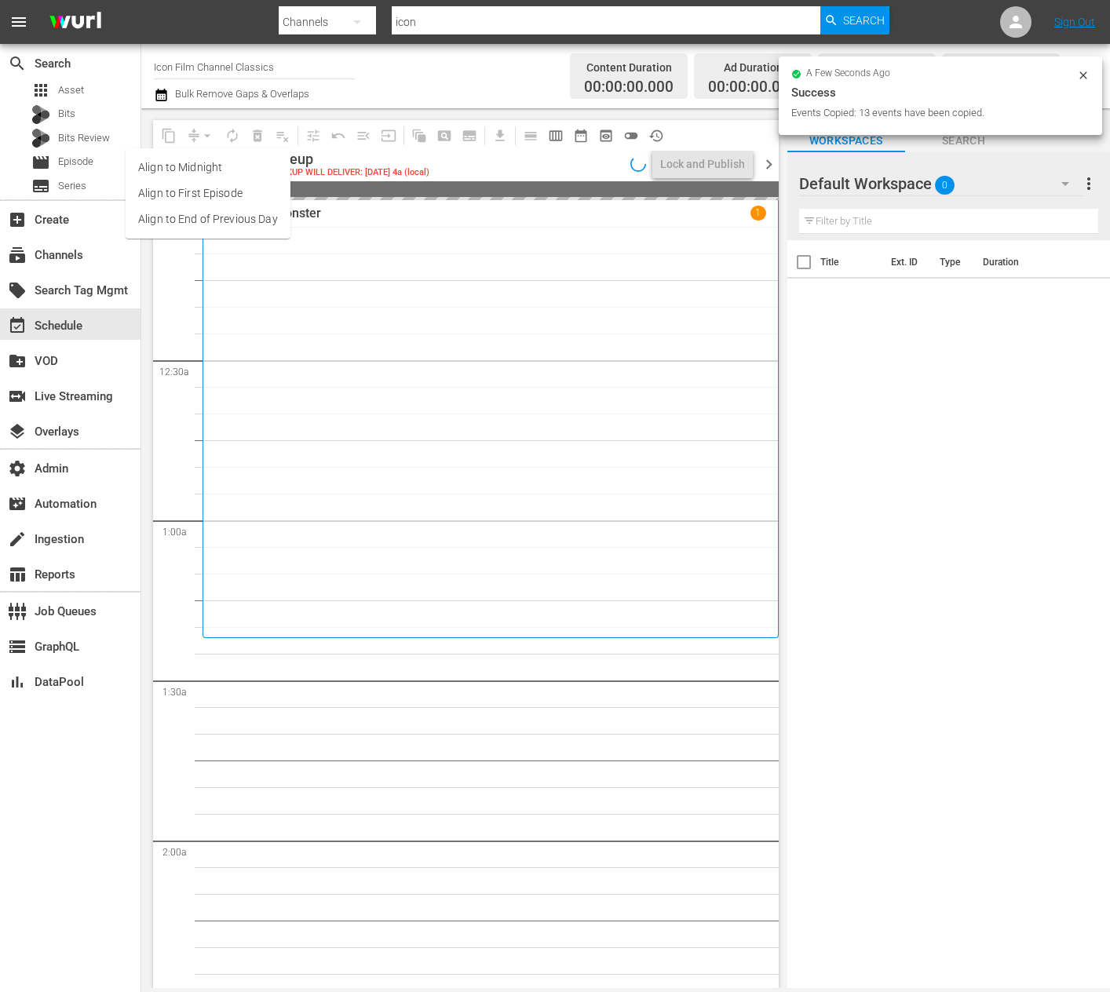
click at [462, 304] on div "(15+) The Monster 1" at bounding box center [490, 419] width 551 height 426
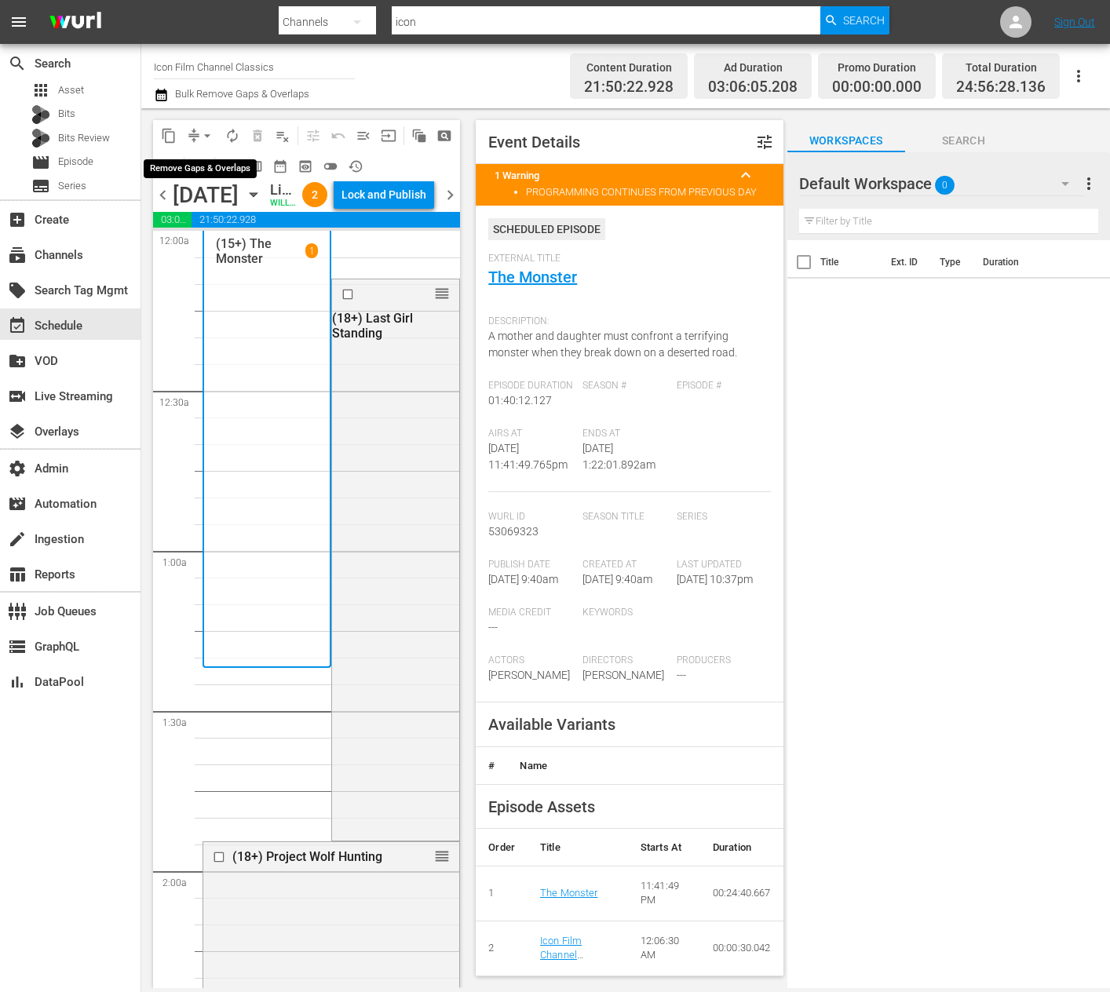
click at [206, 138] on span "arrow_drop_down" at bounding box center [207, 136] width 16 height 16
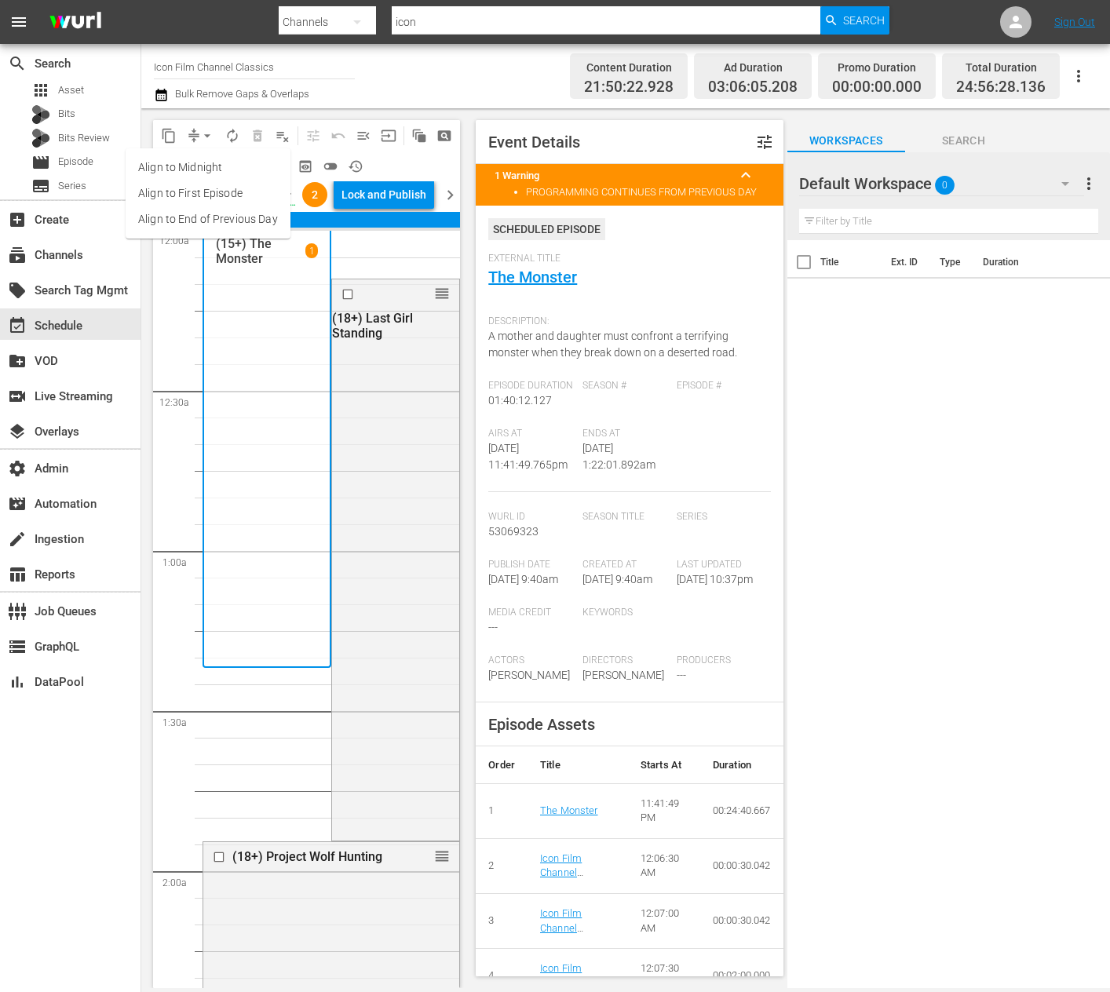
click at [214, 217] on li "Align to End of Previous Day" at bounding box center [208, 219] width 165 height 26
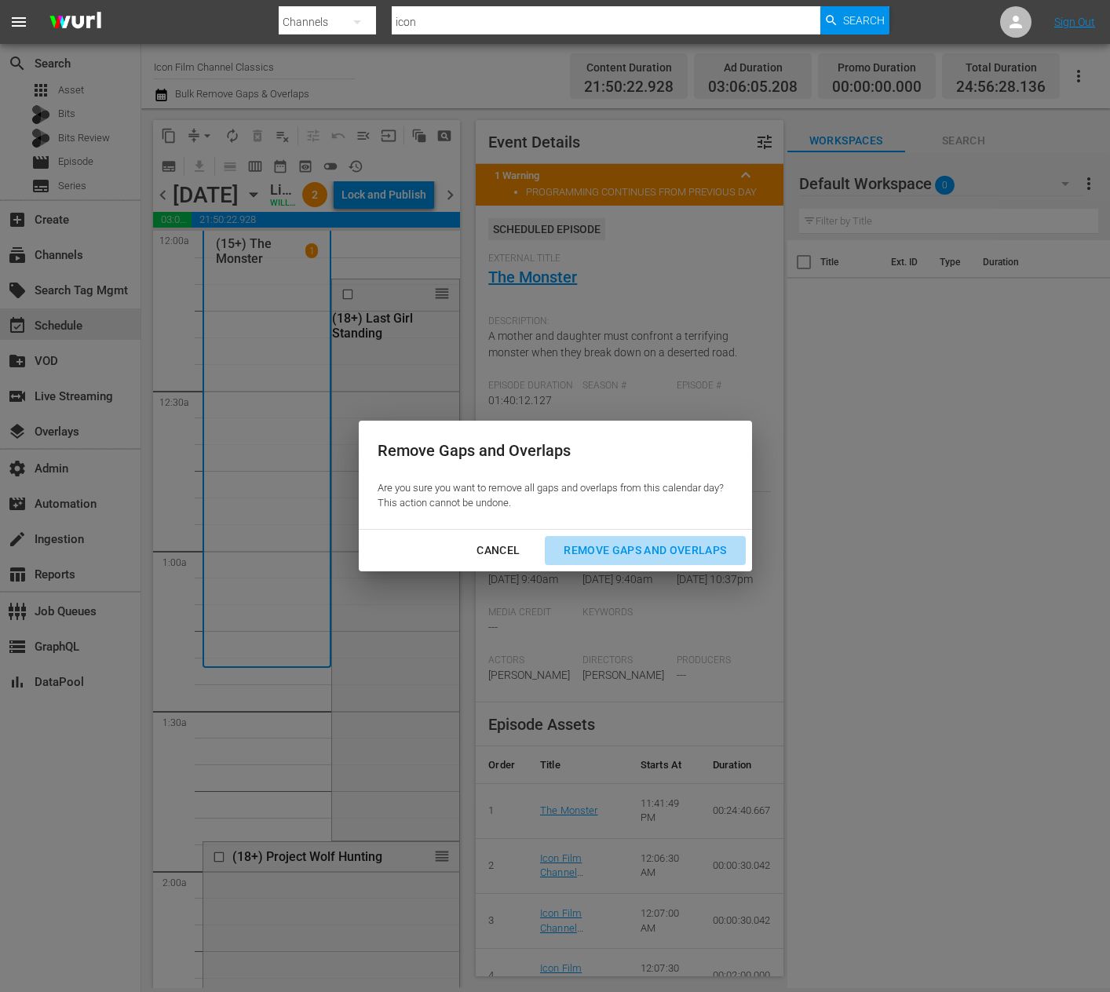
click at [668, 546] on div "Remove Gaps and Overlaps" at bounding box center [645, 551] width 188 height 20
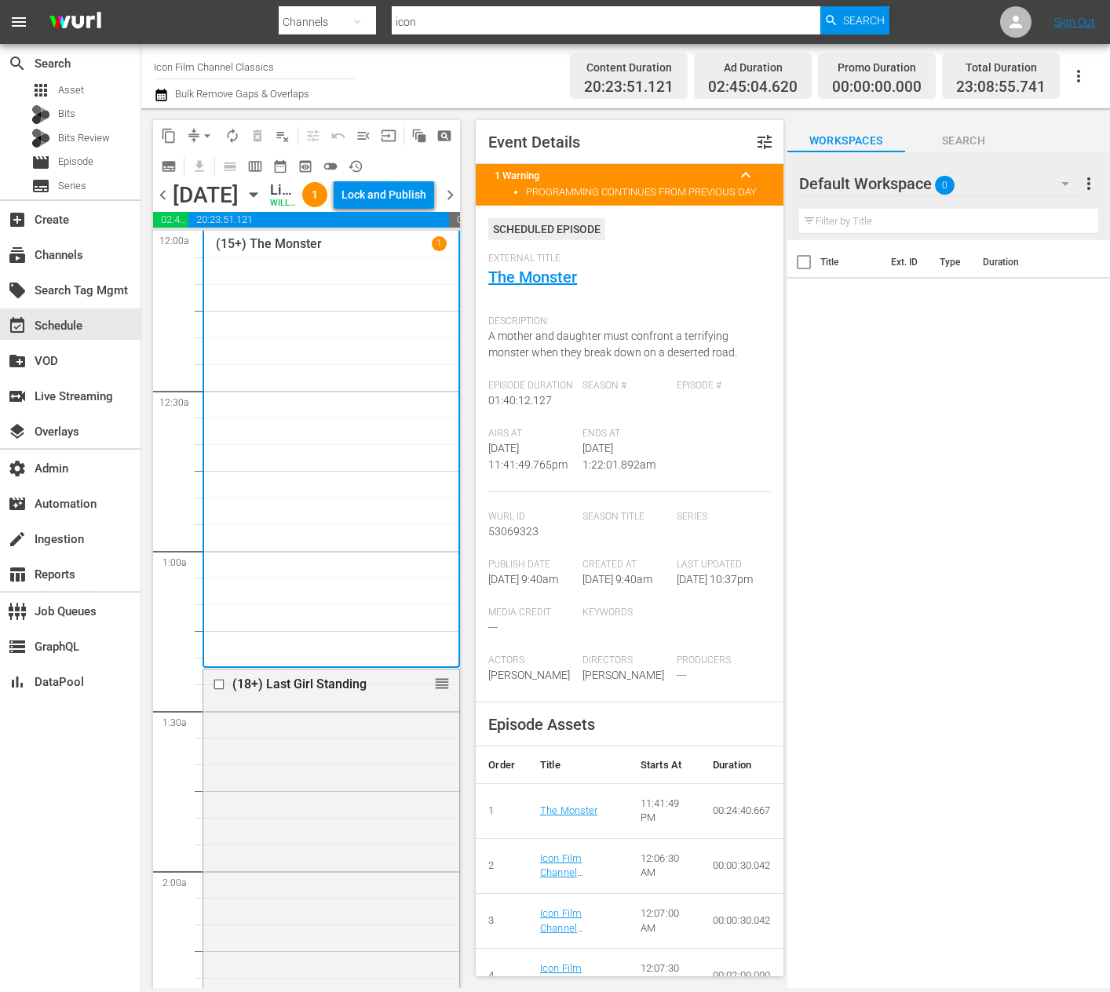
click at [409, 203] on div "Lock and Publish" at bounding box center [384, 195] width 85 height 28
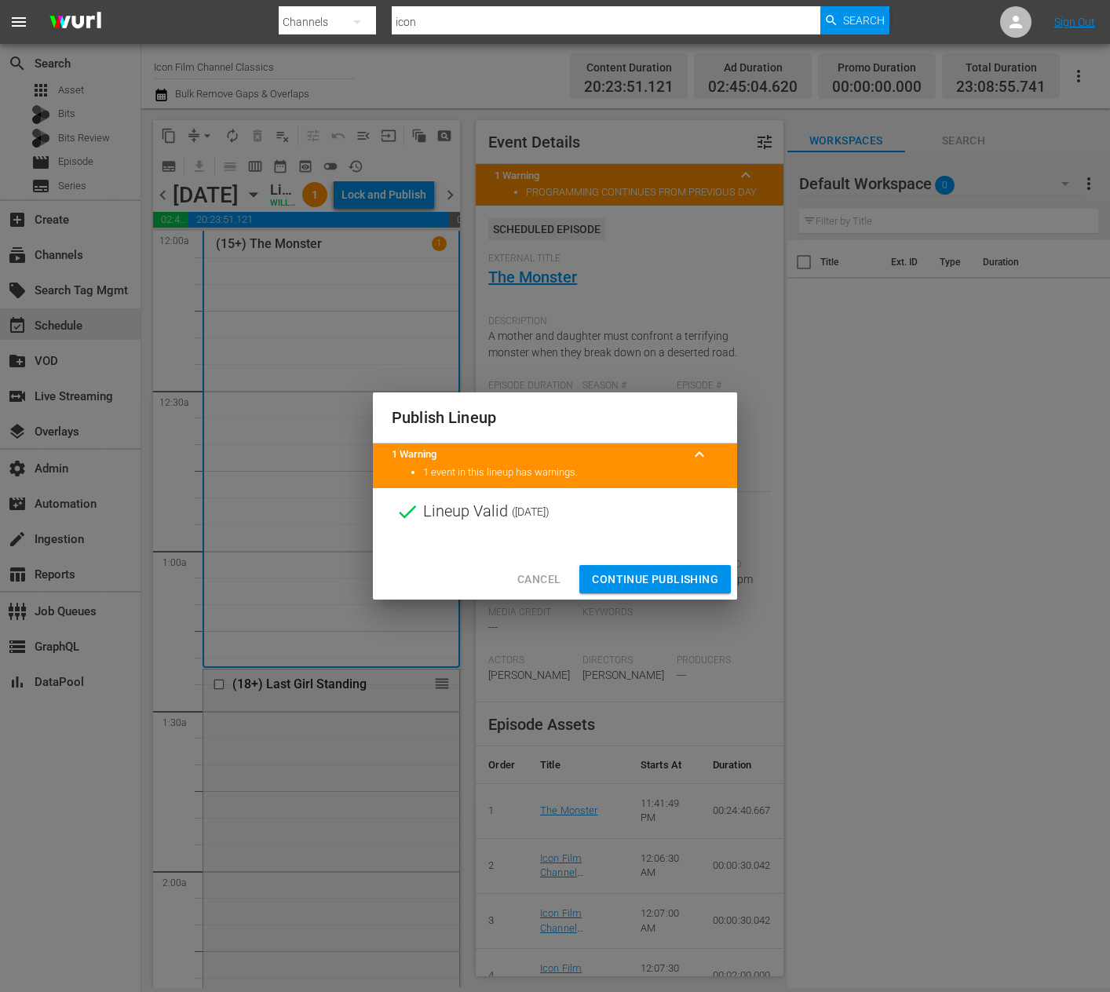
click at [608, 575] on span "Continue Publishing" at bounding box center [655, 580] width 126 height 20
